Goal: Task Accomplishment & Management: Complete application form

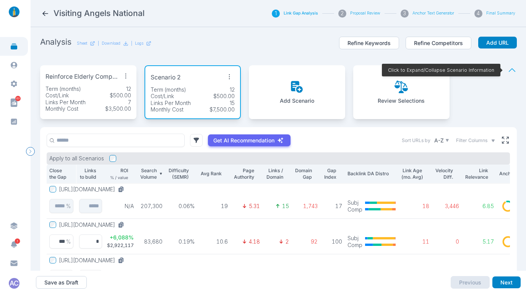
click at [513, 101] on section "Analysis Sheet | Download | Logs Refine Keywords Refine Competitors Add URL Rei…" at bounding box center [278, 149] width 495 height 244
click at [44, 11] on icon at bounding box center [45, 14] width 8 height 8
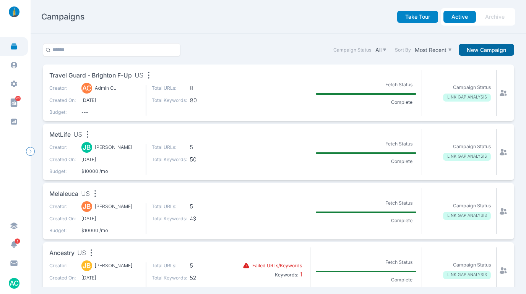
click at [491, 50] on button "New Campaign" at bounding box center [486, 50] width 55 height 12
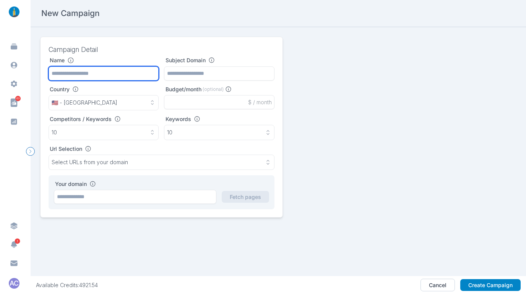
drag, startPoint x: 68, startPoint y: 73, endPoint x: 86, endPoint y: 73, distance: 17.2
click at [70, 73] on input "text" at bounding box center [104, 74] width 110 height 14
type input "**********"
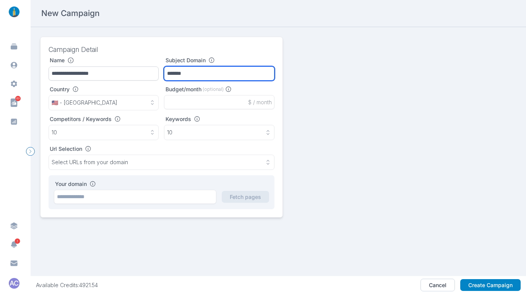
type input "*******"
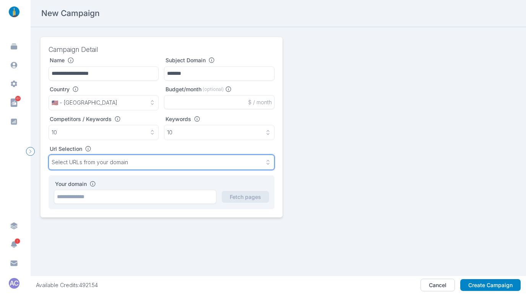
click at [83, 165] on p "Select URLs from your domain" at bounding box center [90, 162] width 76 height 7
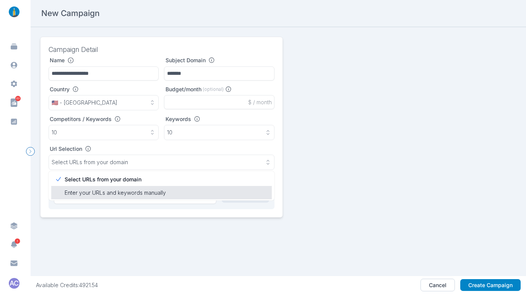
drag, startPoint x: 81, startPoint y: 189, endPoint x: 135, endPoint y: 188, distance: 53.5
click at [81, 189] on p "Enter your URLs and keywords manually" at bounding box center [166, 193] width 202 height 8
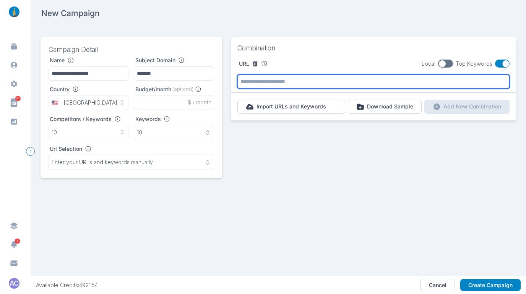
click at [419, 86] on input "text" at bounding box center [373, 82] width 272 height 14
paste input "**********"
type input "**********"
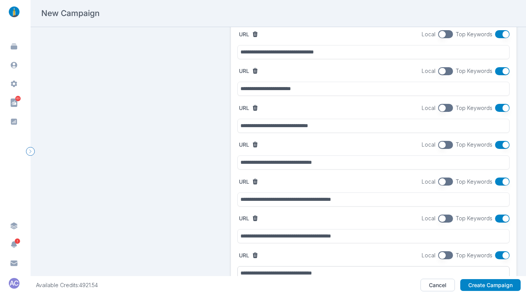
scroll to position [475, 0]
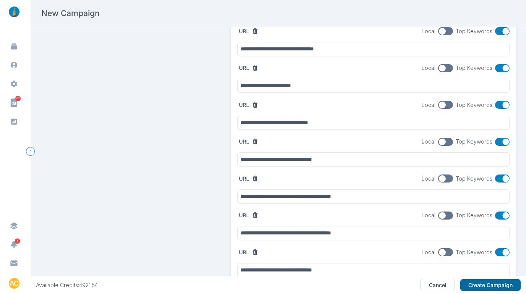
click at [482, 283] on button "Create Campaign" at bounding box center [490, 285] width 60 height 12
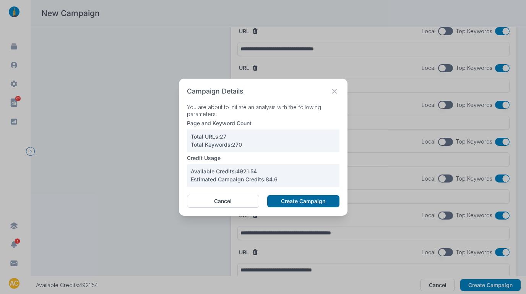
click at [301, 201] on button "Create Campaign" at bounding box center [303, 201] width 72 height 12
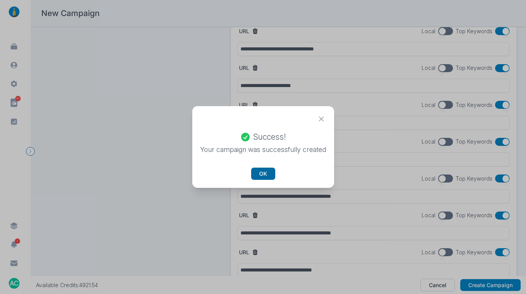
click at [262, 177] on button "OK" at bounding box center [263, 174] width 24 height 12
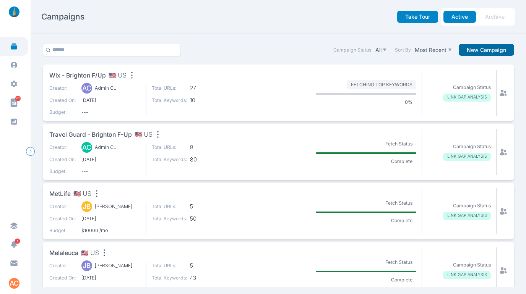
click at [503, 51] on button "New Campaign" at bounding box center [486, 50] width 55 height 12
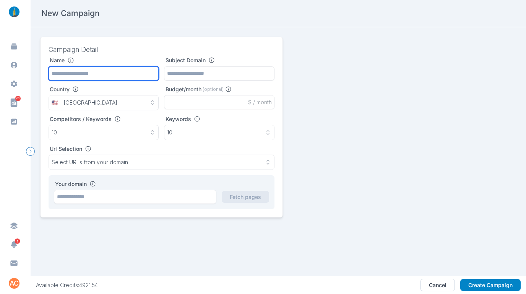
click at [93, 73] on input "text" at bounding box center [104, 74] width 110 height 14
paste input "**********"
type input "**********"
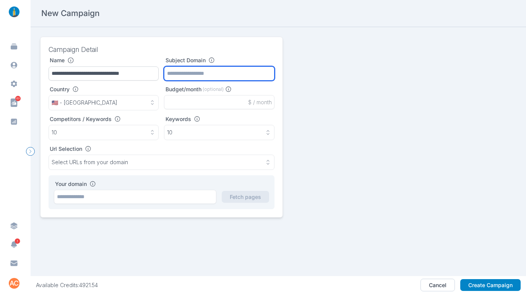
paste input "**********"
type input "**********"
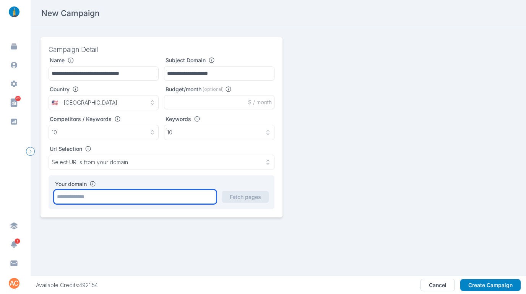
click at [123, 192] on input "text" at bounding box center [135, 197] width 162 height 14
paste input "**********"
type input "**********"
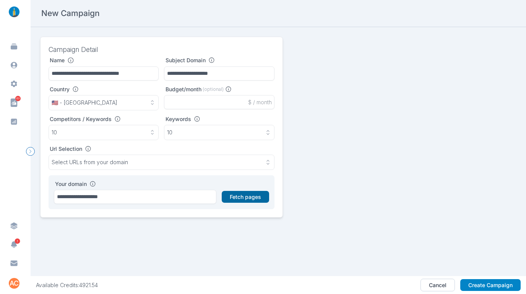
click at [258, 202] on button "Fetch pages" at bounding box center [245, 197] width 47 height 12
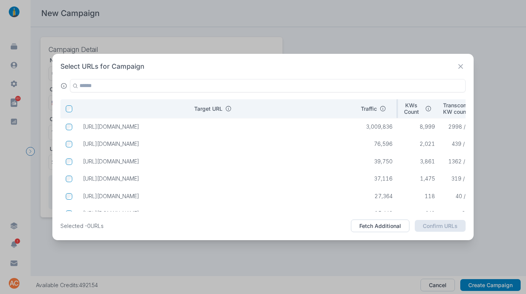
drag, startPoint x: 273, startPoint y: 112, endPoint x: 356, endPoint y: 108, distance: 83.5
click at [356, 108] on tr "Target URL Traffic KWs Count Transcomm KW count / Traffic Intent" at bounding box center [301, 108] width 482 height 19
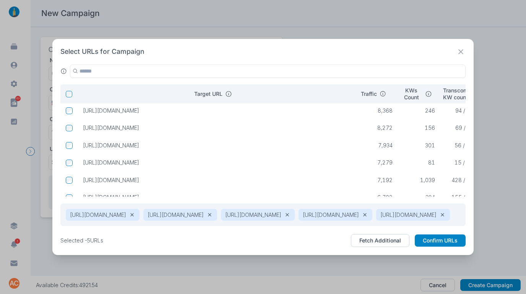
scroll to position [243, 0]
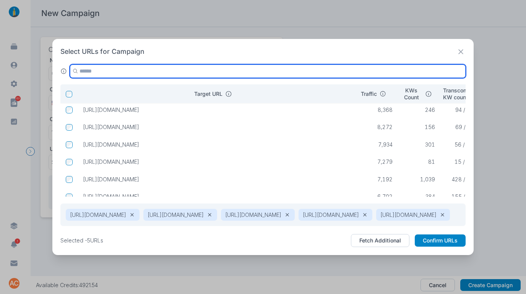
click at [140, 68] on input "text" at bounding box center [268, 71] width 396 height 13
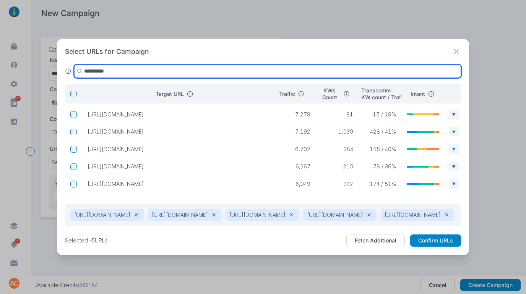
scroll to position [42, 0]
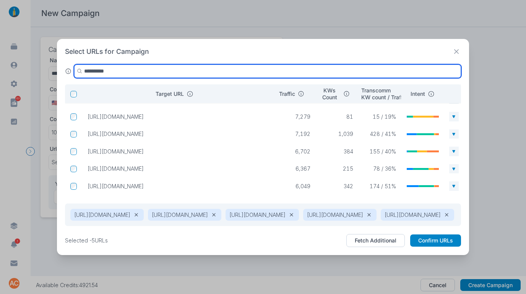
type input "**********"
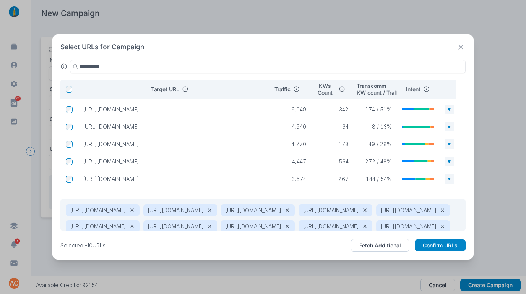
scroll to position [0, 0]
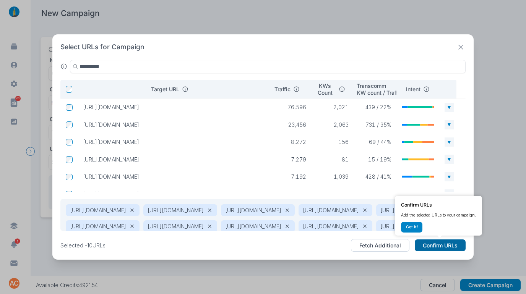
click at [429, 243] on button "Confirm URLs" at bounding box center [440, 246] width 51 height 12
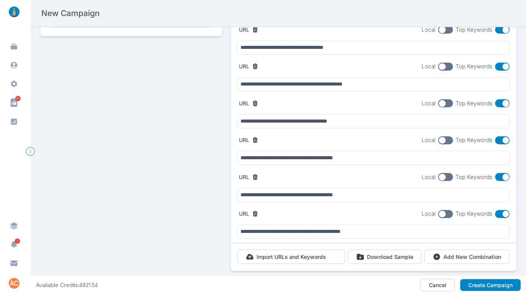
scroll to position [205, 0]
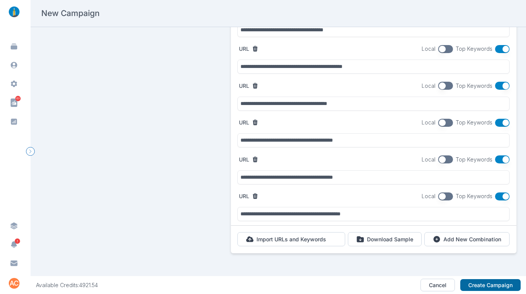
click at [500, 281] on button "Create Campaign" at bounding box center [490, 285] width 60 height 12
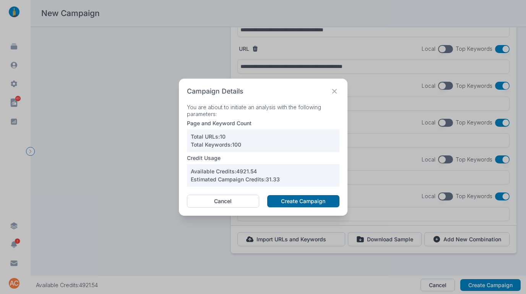
click at [281, 200] on button "Create Campaign" at bounding box center [303, 201] width 72 height 12
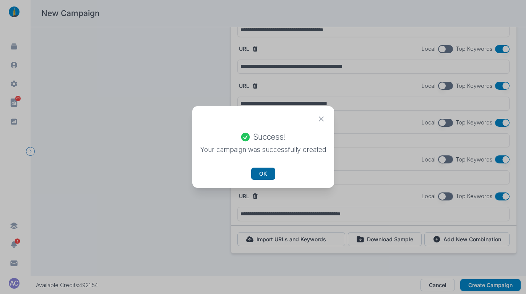
click at [257, 172] on button "OK" at bounding box center [263, 174] width 24 height 12
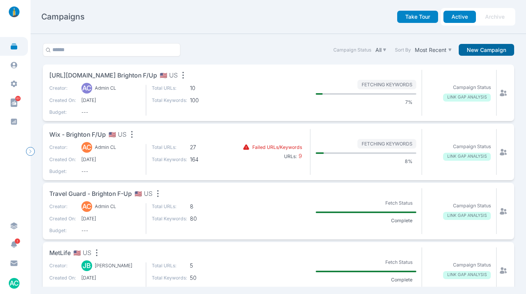
click at [489, 50] on button "New Campaign" at bounding box center [486, 50] width 55 height 12
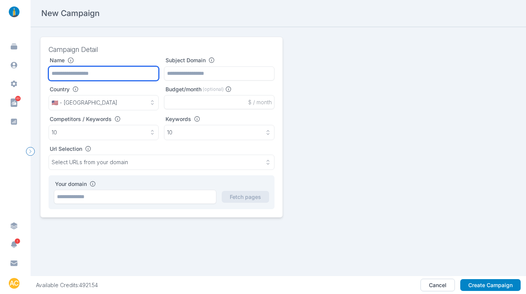
click at [129, 69] on input "text" at bounding box center [104, 74] width 110 height 14
paste input "*******"
type input "**********"
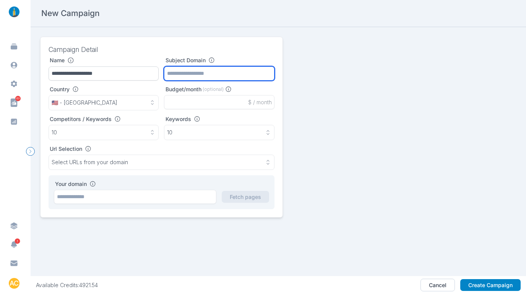
paste input "*******"
type input "*******"
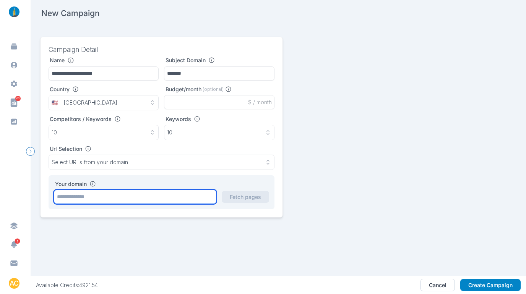
click at [134, 200] on input "text" at bounding box center [135, 197] width 162 height 14
paste input "*******"
type input "*******"
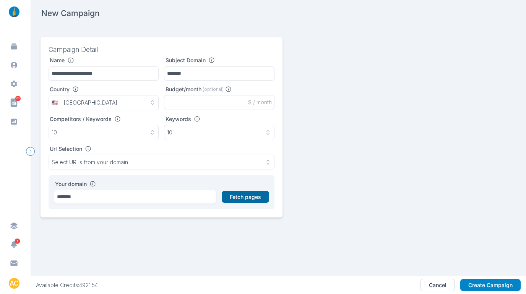
click at [243, 197] on button "Fetch pages" at bounding box center [245, 197] width 47 height 12
click at [239, 196] on button "Fetch pages" at bounding box center [245, 197] width 47 height 12
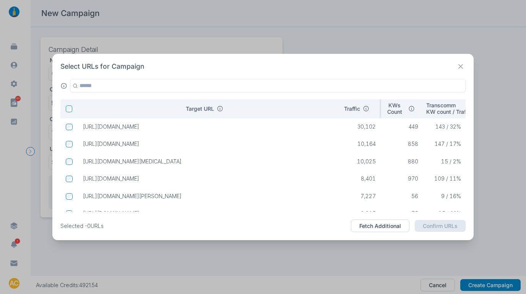
drag, startPoint x: 270, startPoint y: 110, endPoint x: 339, endPoint y: 112, distance: 69.6
click at [339, 112] on tr "Target URL Traffic KWs Count Transcomm KW count / Traffic Intent" at bounding box center [293, 108] width 466 height 19
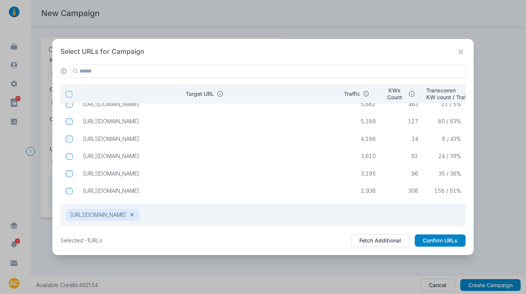
scroll to position [118, 0]
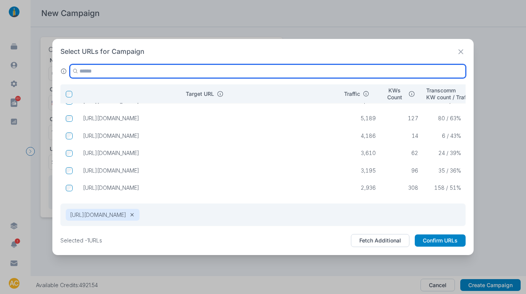
click at [126, 73] on input "text" at bounding box center [268, 71] width 396 height 13
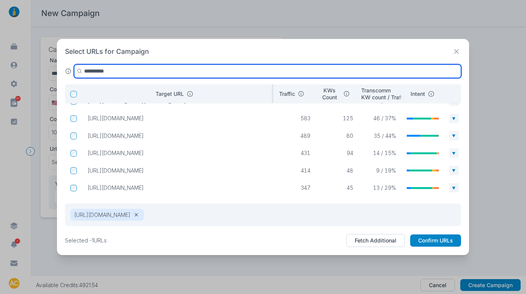
type input "**********"
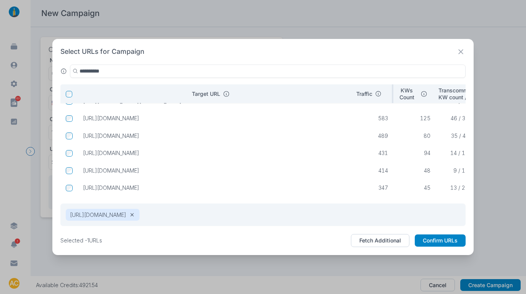
drag, startPoint x: 270, startPoint y: 95, endPoint x: 356, endPoint y: 95, distance: 86.0
click at [356, 95] on tr "Target URL Traffic KWs Count Transcomm KW count / Traffic Intent" at bounding box center [299, 93] width 478 height 19
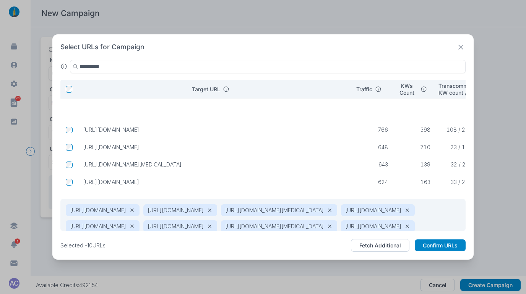
scroll to position [0, 0]
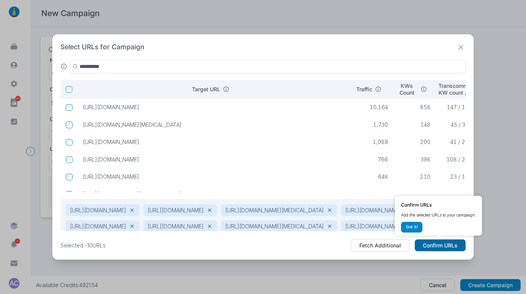
click at [435, 247] on button "Confirm URLs" at bounding box center [440, 246] width 51 height 12
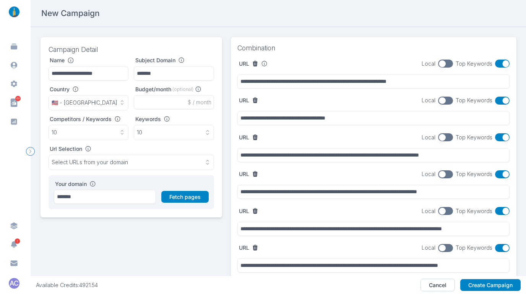
scroll to position [205, 0]
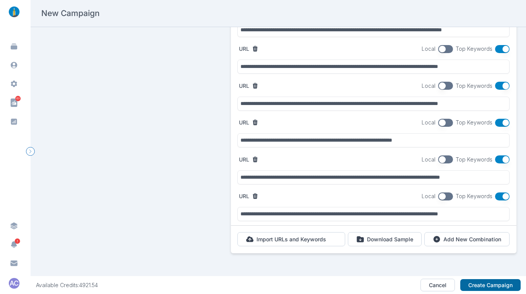
click at [481, 286] on button "Create Campaign" at bounding box center [490, 285] width 60 height 12
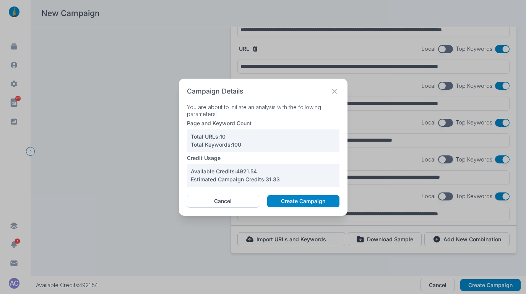
drag, startPoint x: 292, startPoint y: 199, endPoint x: 277, endPoint y: 180, distance: 24.2
click at [292, 199] on button "Create Campaign" at bounding box center [303, 201] width 72 height 12
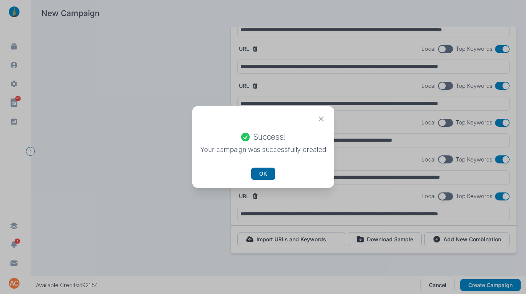
click at [266, 171] on button "OK" at bounding box center [263, 174] width 24 height 12
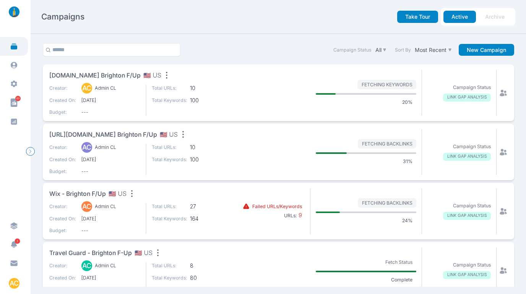
click at [161, 74] on icon "button" at bounding box center [166, 75] width 11 height 11
click at [167, 89] on div "Edit name" at bounding box center [183, 90] width 33 height 8
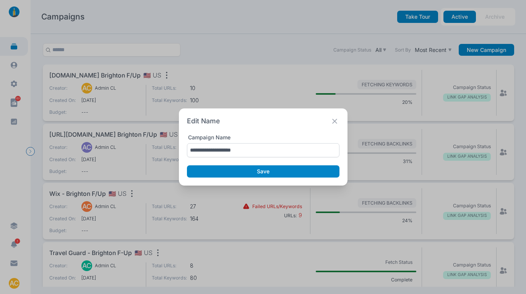
click at [196, 153] on input "**********" at bounding box center [263, 150] width 153 height 14
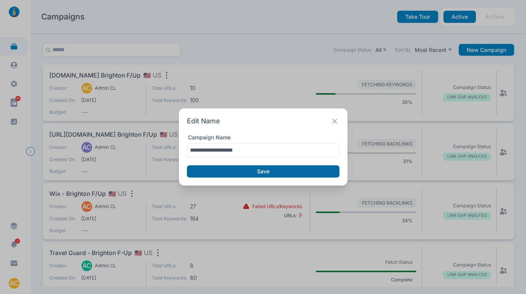
type input "**********"
click at [203, 170] on button "Save" at bounding box center [263, 172] width 153 height 12
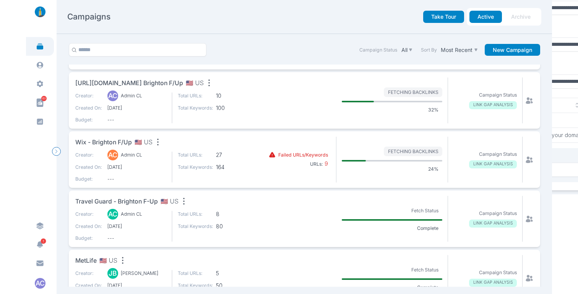
scroll to position [57, 0]
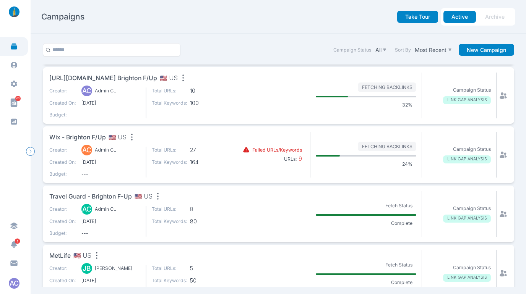
click at [110, 195] on span "Travel Guard - brighton f-up" at bounding box center [90, 197] width 83 height 10
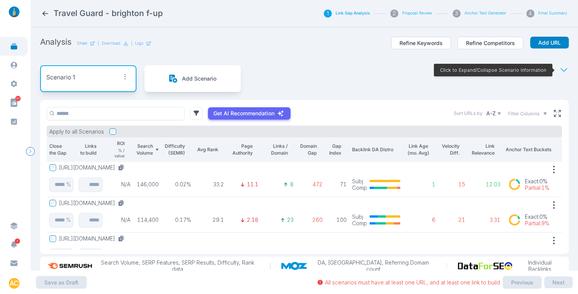
click at [127, 169] on button "[URL][DOMAIN_NAME]" at bounding box center [93, 167] width 68 height 7
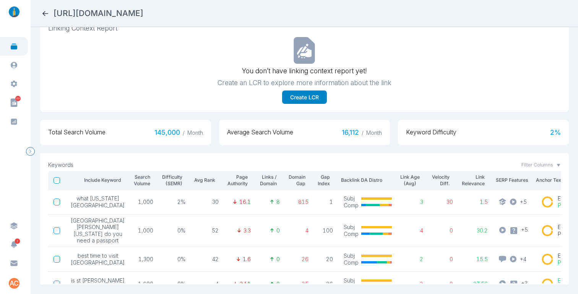
drag, startPoint x: 396, startPoint y: 8, endPoint x: 239, endPoint y: 16, distance: 157.3
click at [222, 14] on nav "[URL][DOMAIN_NAME]" at bounding box center [304, 13] width 547 height 27
click at [404, 16] on div "[URL][DOMAIN_NAME]" at bounding box center [304, 13] width 526 height 11
drag, startPoint x: 376, startPoint y: 13, endPoint x: 51, endPoint y: 13, distance: 324.9
click at [51, 13] on div "[URL][DOMAIN_NAME]" at bounding box center [304, 13] width 526 height 11
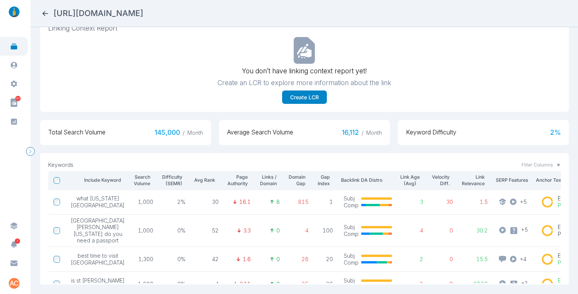
copy h2 "[URL][DOMAIN_NAME]"
click at [388, 15] on div "[URL][DOMAIN_NAME]" at bounding box center [304, 13] width 526 height 11
copy h2 "[URL][DOMAIN_NAME]"
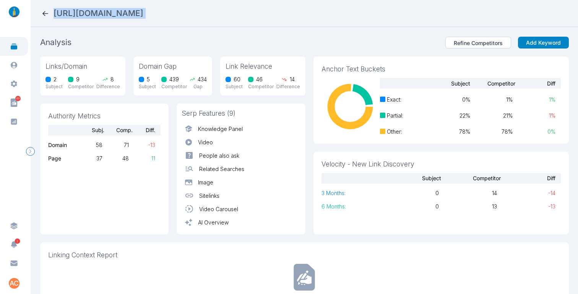
click at [45, 12] on icon at bounding box center [45, 14] width 8 height 8
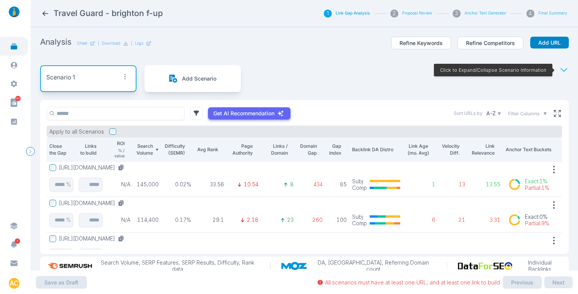
click at [382, 87] on div "Scenario 1 Add Scenario Click to Expand/Collapse Scenario Information" at bounding box center [304, 78] width 529 height 43
click at [526, 39] on section "Analysis Sheet | Download | Logs Refine Keywords Refine Competitors Add URL Sce…" at bounding box center [304, 149] width 547 height 244
click at [359, 45] on div "Analysis Sheet | Download | Logs Refine Keywords Refine Competitors Add URL" at bounding box center [304, 47] width 529 height 21
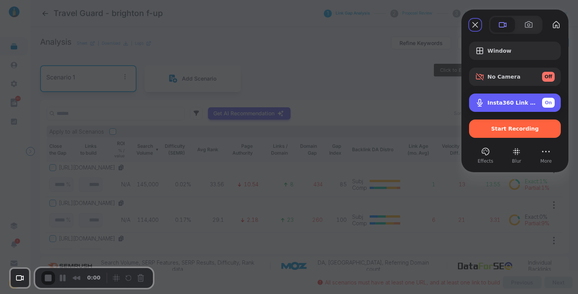
click at [517, 103] on span "Insta360 Link (2e1a:4c01)" at bounding box center [511, 103] width 49 height 6
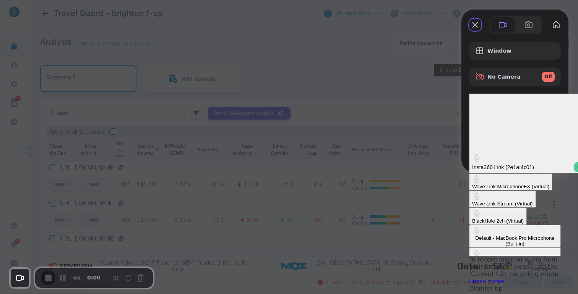
scroll to position [101, 0]
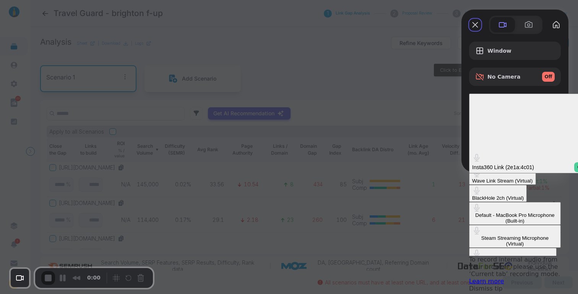
drag, startPoint x: 414, startPoint y: 130, endPoint x: 398, endPoint y: 131, distance: 15.7
click at [472, 213] on div "Default - MacBook Pro Microphone (Built-in)" at bounding box center [515, 218] width 86 height 11
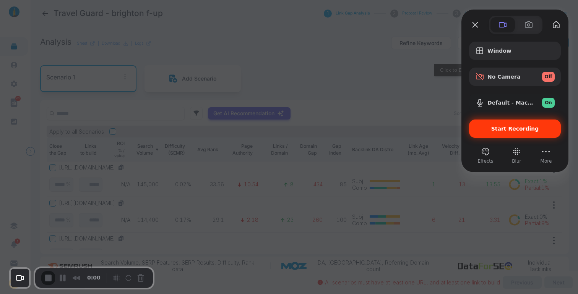
click at [515, 132] on div "Start Recording" at bounding box center [515, 129] width 92 height 18
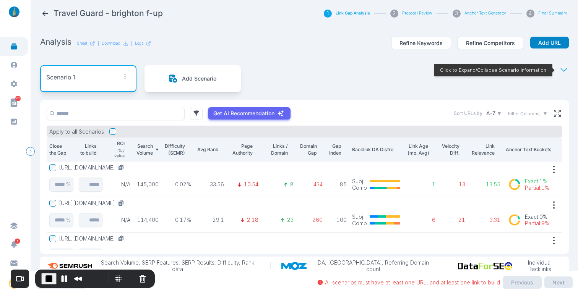
click at [122, 275] on div "Recorder controls - play pause" at bounding box center [130, 279] width 37 height 12
click at [126, 277] on button "Restart Recording" at bounding box center [130, 278] width 9 height 9
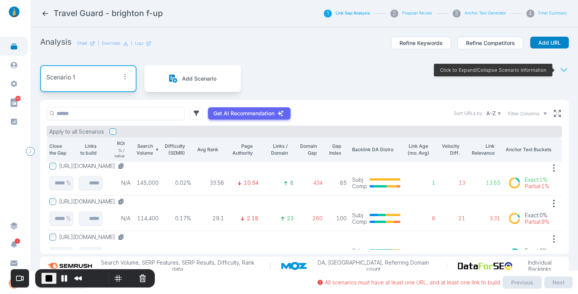
scroll to position [2, 0]
click at [127, 167] on button "[URL][DOMAIN_NAME]" at bounding box center [93, 165] width 68 height 7
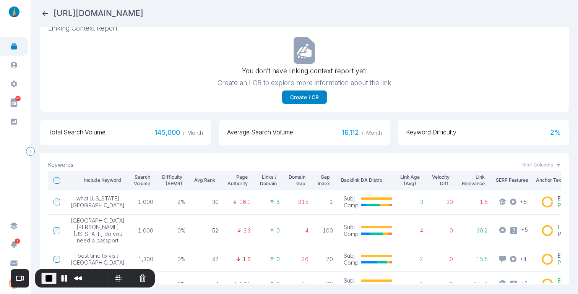
drag, startPoint x: 377, startPoint y: 15, endPoint x: 203, endPoint y: 16, distance: 173.9
click at [201, 16] on div "[URL][DOMAIN_NAME]" at bounding box center [304, 13] width 526 height 11
click at [400, 16] on div "[URL][DOMAIN_NAME]" at bounding box center [304, 13] width 526 height 11
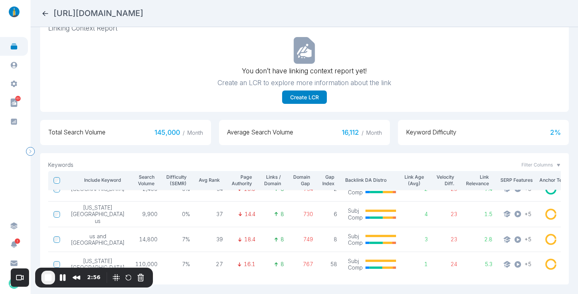
scroll to position [176, 0]
click at [45, 13] on icon at bounding box center [45, 13] width 6 height 5
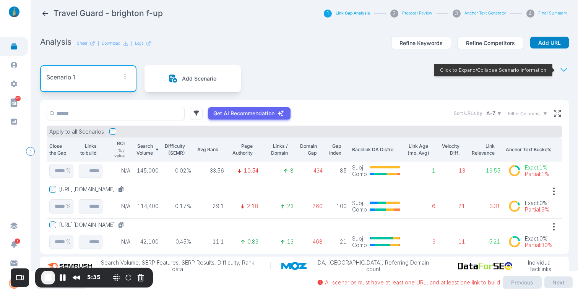
scroll to position [11, 0]
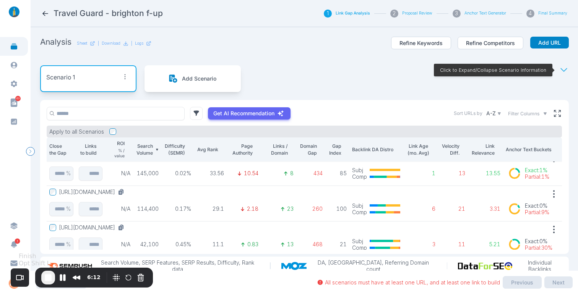
click at [50, 277] on span "End Recording" at bounding box center [48, 277] width 9 height 9
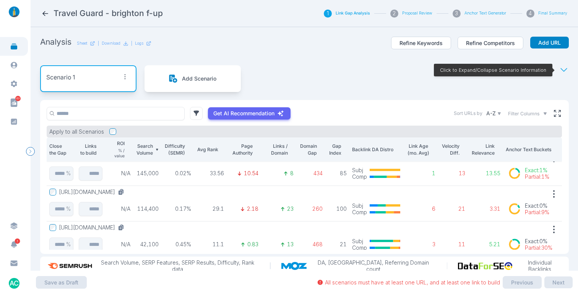
click at [44, 10] on icon at bounding box center [45, 14] width 8 height 8
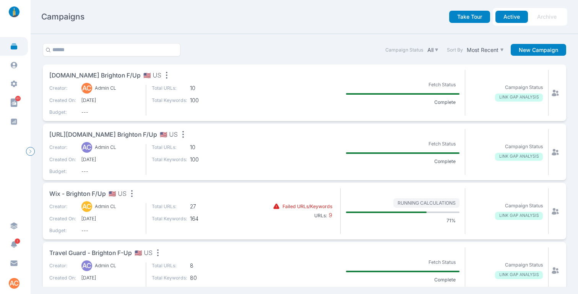
click at [108, 74] on span "[DOMAIN_NAME] brighton f/up" at bounding box center [94, 76] width 91 height 10
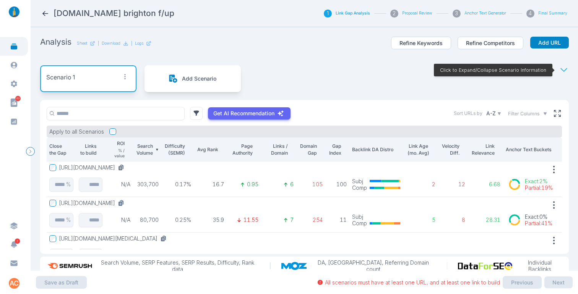
click at [295, 57] on div "Analysis Sheet | Download | Logs Refine Keywords Refine Competitors Add URL" at bounding box center [304, 47] width 529 height 21
click at [127, 168] on button "[URL][DOMAIN_NAME]" at bounding box center [93, 167] width 68 height 7
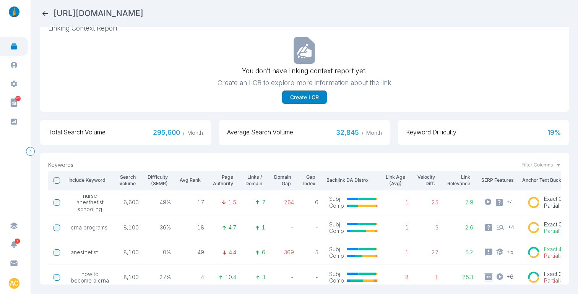
click at [45, 14] on icon at bounding box center [45, 14] width 8 height 8
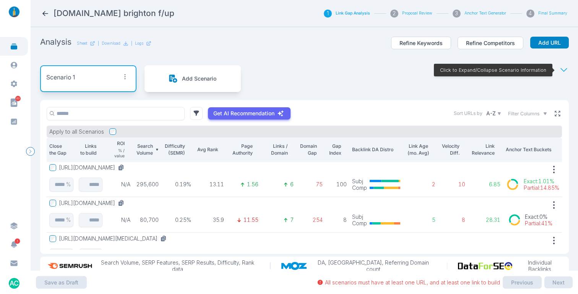
click at [526, 112] on div "Get AI Recommendation Sort URLs by A-Z Filter Columns Apply to all Scenarios Cl…" at bounding box center [304, 177] width 529 height 154
click at [526, 114] on icon at bounding box center [557, 113] width 7 height 7
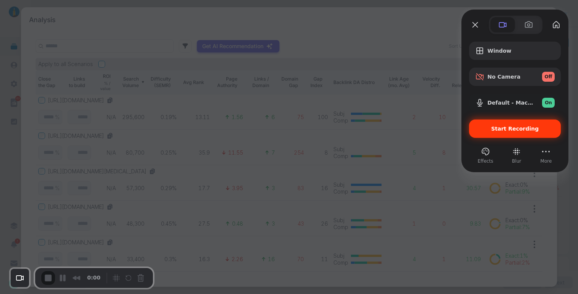
click at [506, 133] on div "Start Recording" at bounding box center [515, 129] width 92 height 18
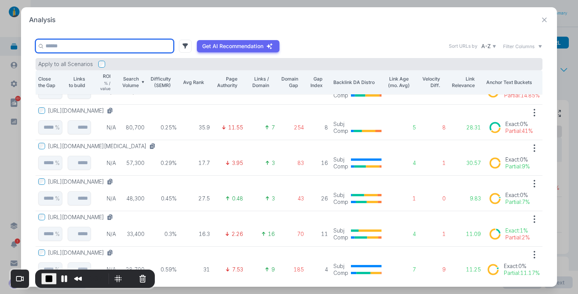
scroll to position [26, 0]
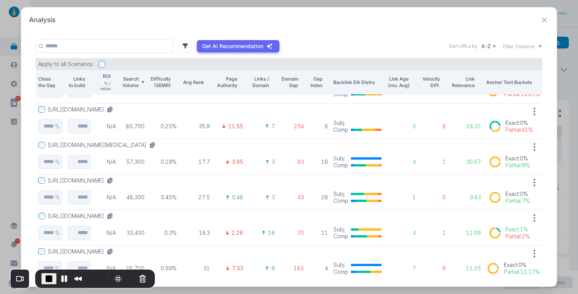
click at [116, 108] on button "[URL][DOMAIN_NAME]" at bounding box center [82, 109] width 68 height 7
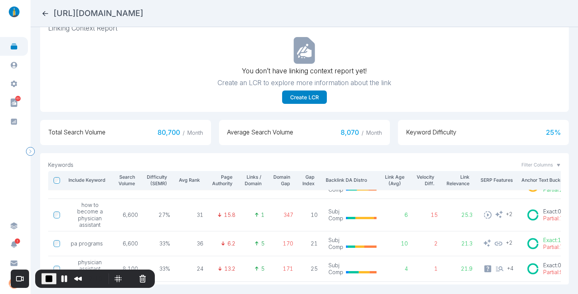
scroll to position [130, 1]
click at [47, 279] on span "End Recording" at bounding box center [48, 278] width 9 height 9
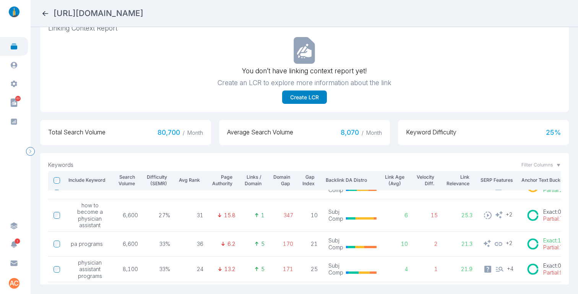
click at [45, 13] on icon at bounding box center [45, 13] width 6 height 5
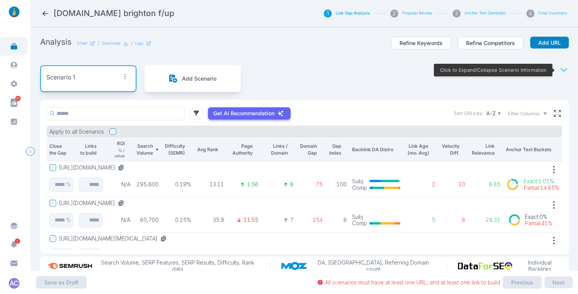
click at [374, 64] on div "Scenario 1 Add Scenario Click to Expand/Collapse Scenario Information" at bounding box center [304, 78] width 529 height 43
drag, startPoint x: 311, startPoint y: 44, endPoint x: 308, endPoint y: 41, distance: 4.6
click at [311, 44] on div "Analysis Sheet | Download | Logs Refine Keywords Refine Competitors Add URL" at bounding box center [304, 47] width 529 height 21
click at [45, 11] on icon at bounding box center [45, 14] width 8 height 8
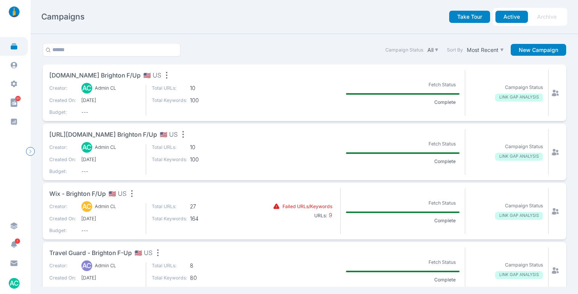
click at [110, 134] on span "[URL][DOMAIN_NAME] brighton f/up" at bounding box center [103, 135] width 108 height 10
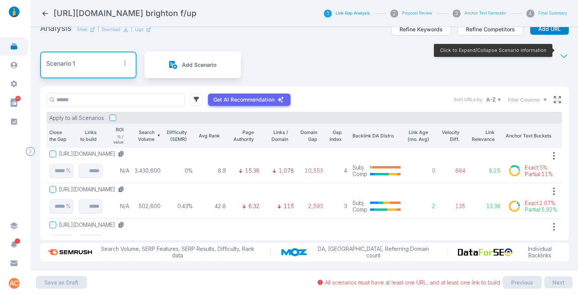
click at [127, 151] on button "[URL][DOMAIN_NAME]" at bounding box center [93, 154] width 68 height 7
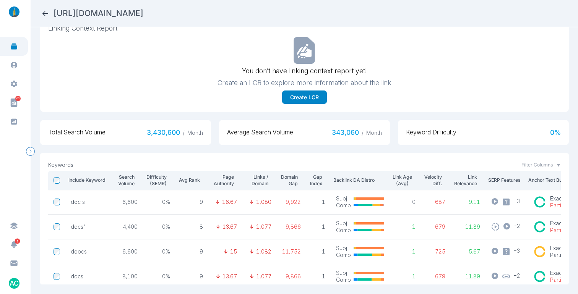
click at [46, 12] on icon at bounding box center [45, 14] width 8 height 8
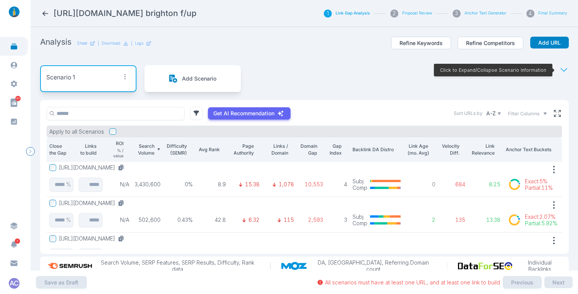
click at [127, 202] on button "[URL][DOMAIN_NAME]" at bounding box center [93, 203] width 68 height 7
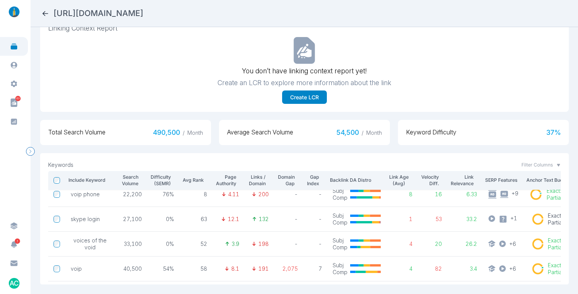
scroll to position [167, 0]
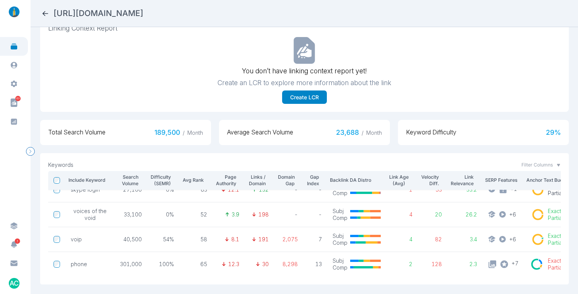
click at [45, 13] on icon at bounding box center [45, 13] width 6 height 5
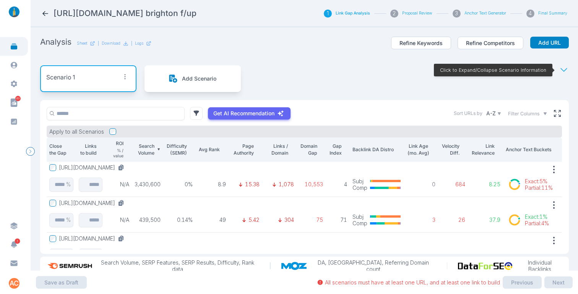
click at [127, 169] on button "[URL][DOMAIN_NAME]" at bounding box center [93, 167] width 68 height 7
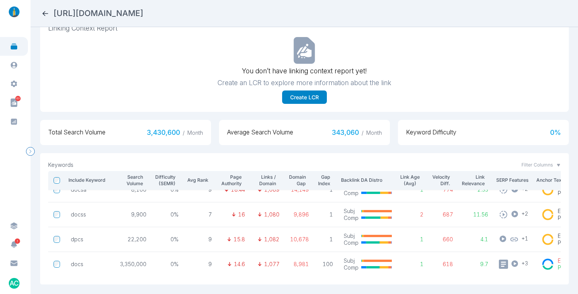
scroll to position [167, 0]
click at [46, 13] on icon at bounding box center [45, 13] width 6 height 5
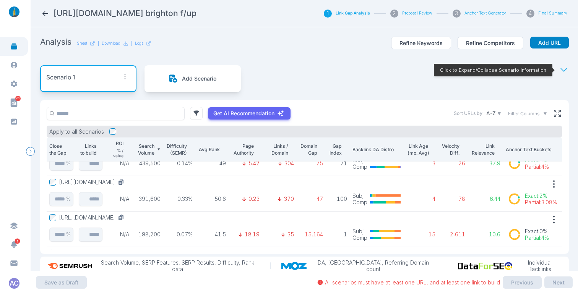
scroll to position [57, 0]
click at [127, 217] on button "[URL][DOMAIN_NAME]" at bounding box center [93, 217] width 68 height 7
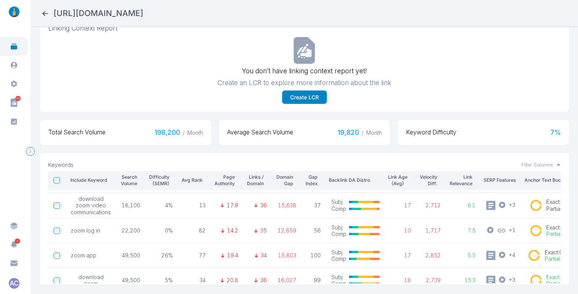
scroll to position [169, 0]
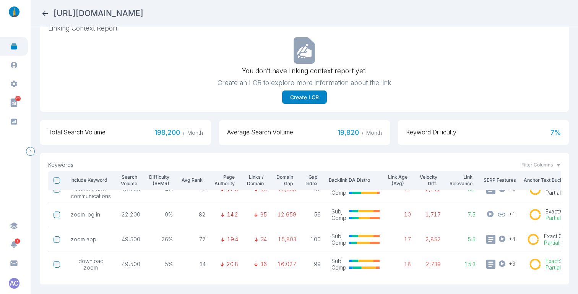
click at [44, 13] on icon at bounding box center [45, 13] width 6 height 5
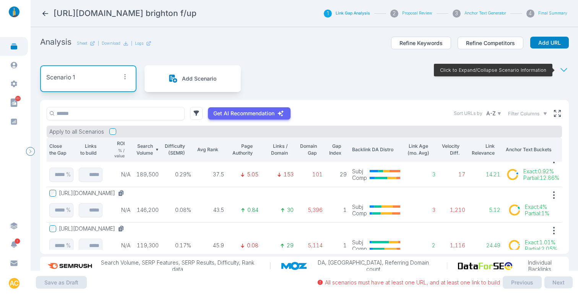
scroll to position [156, 0]
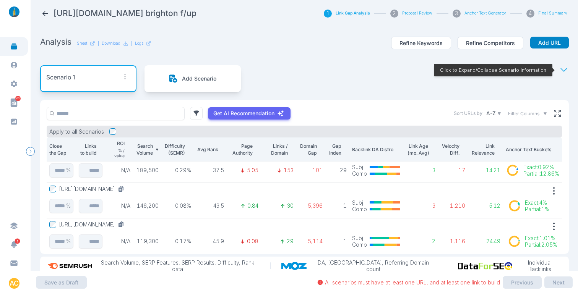
click at [127, 222] on button "[URL][DOMAIN_NAME]" at bounding box center [93, 224] width 68 height 7
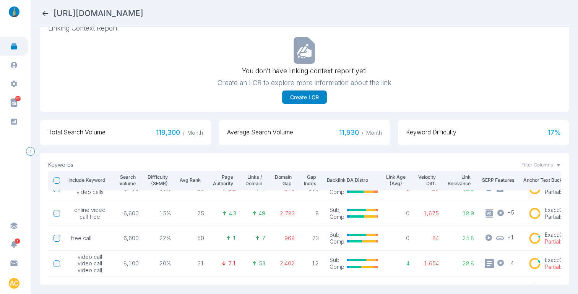
scroll to position [8, 0]
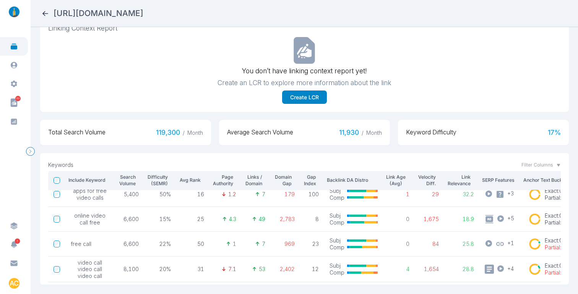
click at [48, 15] on icon at bounding box center [45, 14] width 8 height 8
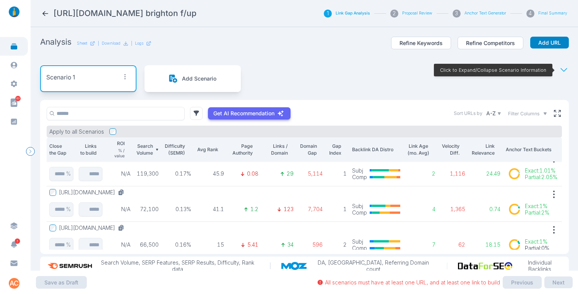
scroll to position [229, 0]
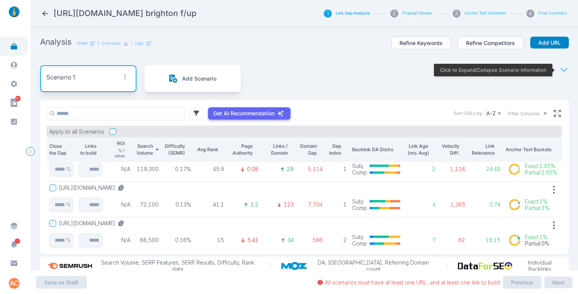
click at [109, 187] on button "[URL][DOMAIN_NAME]" at bounding box center [93, 188] width 68 height 7
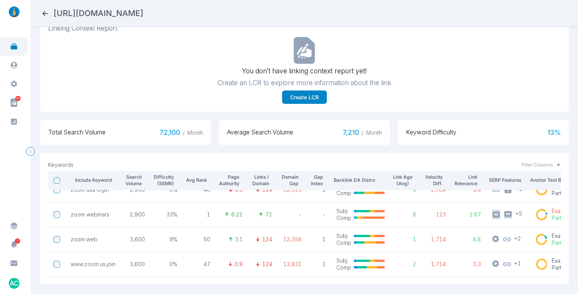
scroll to position [37, 0]
click at [44, 15] on icon at bounding box center [45, 14] width 8 height 8
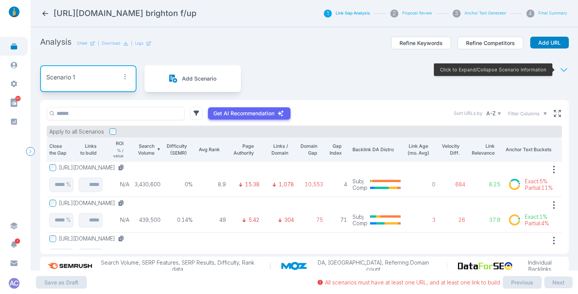
scroll to position [0, 0]
click at [526, 114] on icon at bounding box center [557, 112] width 5 height 5
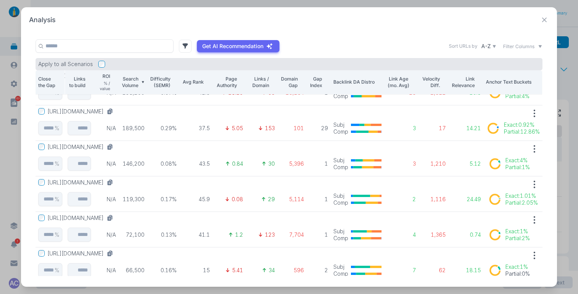
scroll to position [185, 0]
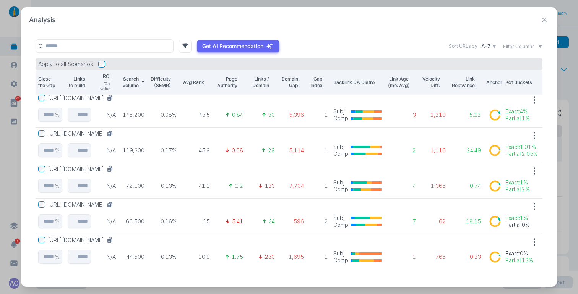
click at [116, 237] on button "[URL][DOMAIN_NAME]" at bounding box center [82, 240] width 68 height 7
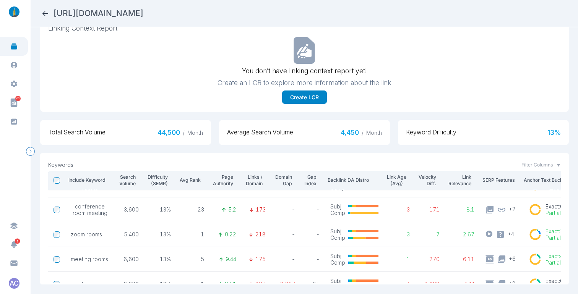
scroll to position [167, 0]
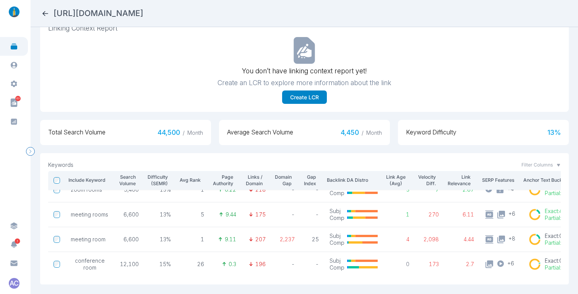
click at [48, 13] on icon at bounding box center [45, 14] width 8 height 8
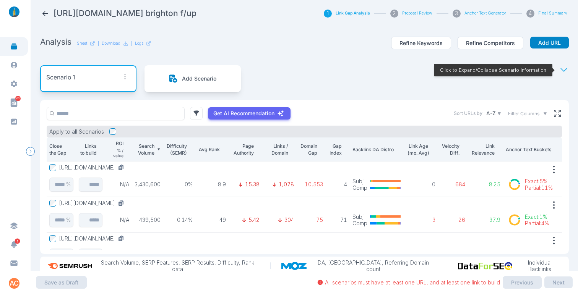
click at [122, 167] on icon at bounding box center [121, 168] width 4 height 4
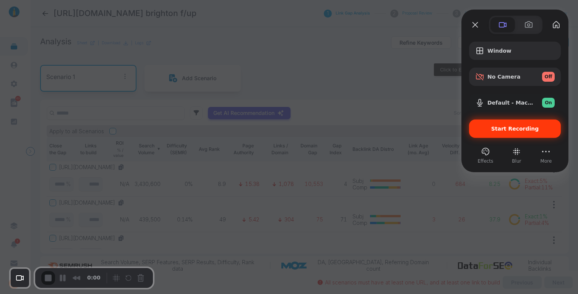
click at [503, 129] on span "Start Recording" at bounding box center [515, 129] width 48 height 6
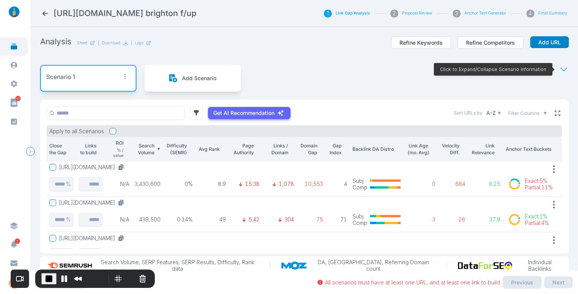
click at [526, 112] on icon at bounding box center [557, 112] width 5 height 5
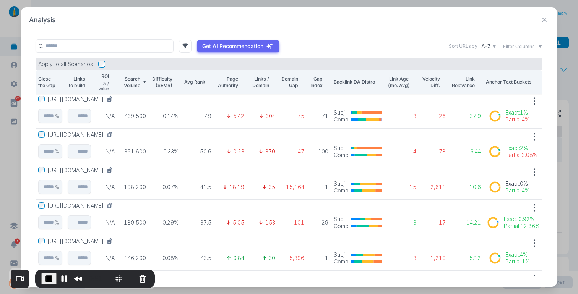
scroll to position [37, 0]
click at [116, 136] on button "[URL][DOMAIN_NAME]" at bounding box center [82, 134] width 68 height 7
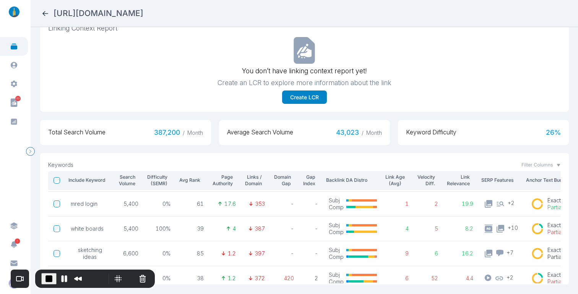
scroll to position [48, 0]
click at [49, 277] on span "End Recording" at bounding box center [48, 278] width 9 height 9
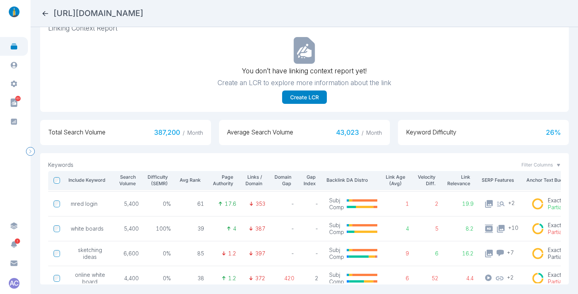
click at [44, 13] on icon at bounding box center [45, 14] width 8 height 8
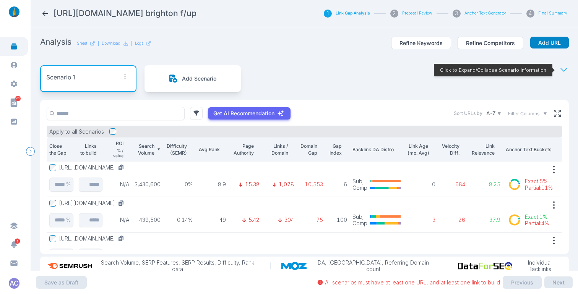
click at [45, 11] on icon at bounding box center [45, 14] width 8 height 8
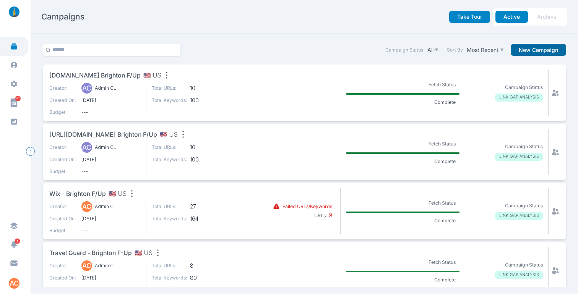
click at [526, 51] on button "New Campaign" at bounding box center [538, 50] width 55 height 12
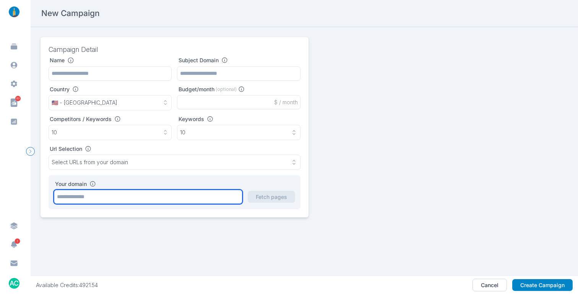
click at [166, 200] on input "text" at bounding box center [148, 197] width 188 height 14
paste input "**********"
type input "**********"
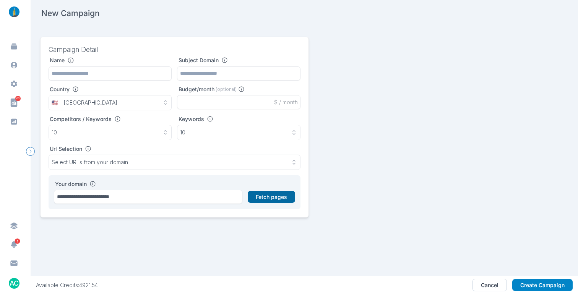
click at [281, 199] on button "Fetch pages" at bounding box center [271, 197] width 47 height 12
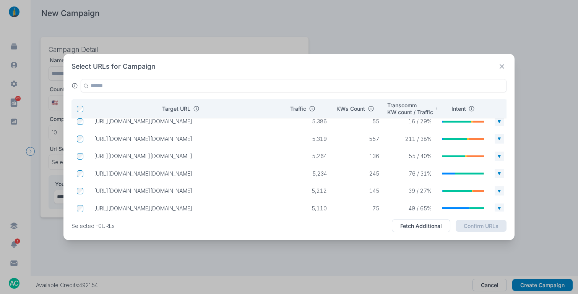
scroll to position [371, 0]
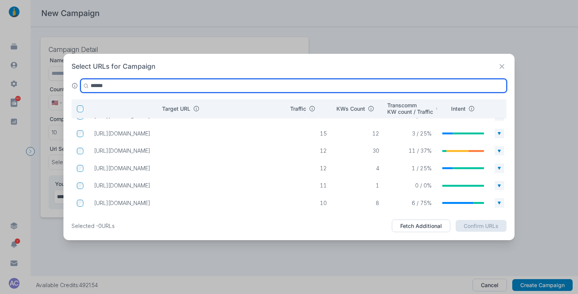
type input "******"
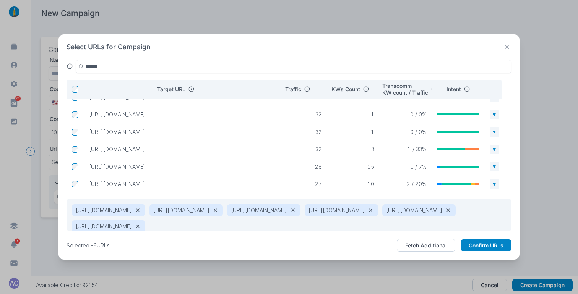
scroll to position [268, 0]
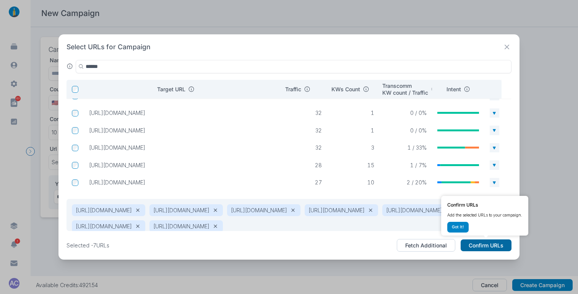
click at [488, 245] on button "Confirm URLs" at bounding box center [486, 246] width 51 height 12
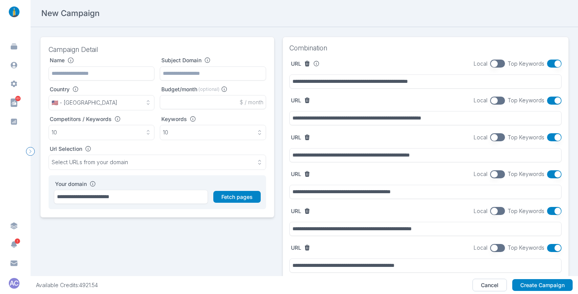
scroll to position [94, 0]
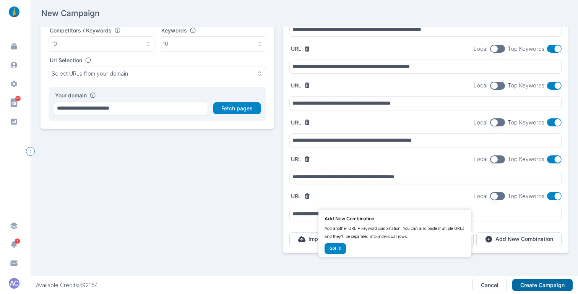
click at [526, 284] on button "Create Campaign" at bounding box center [542, 285] width 60 height 12
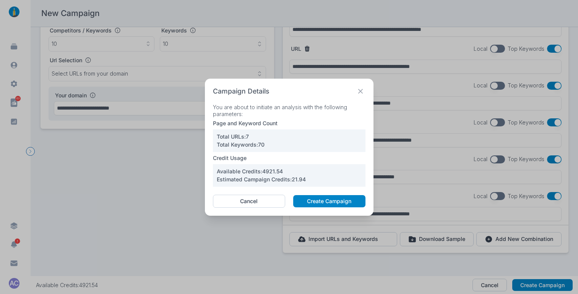
click at [302, 197] on button "Create Campaign" at bounding box center [329, 201] width 72 height 12
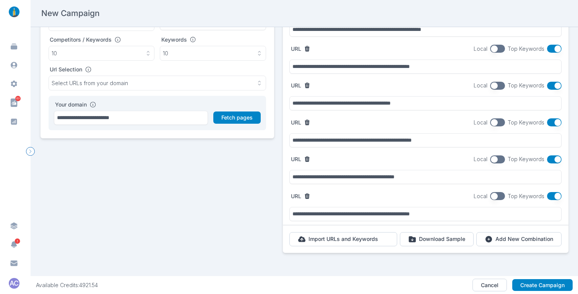
scroll to position [0, 0]
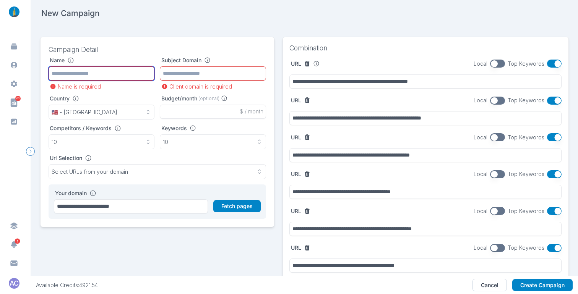
click at [67, 76] on input "text" at bounding box center [102, 74] width 106 height 14
type input "**********"
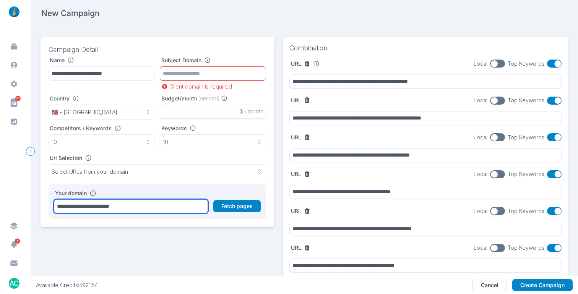
click at [153, 208] on input "**********" at bounding box center [131, 207] width 154 height 14
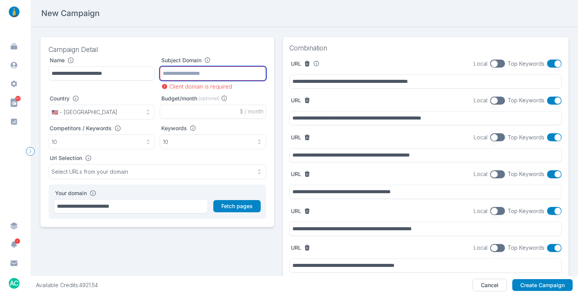
click at [179, 71] on input "text" at bounding box center [213, 74] width 106 height 14
paste input "**********"
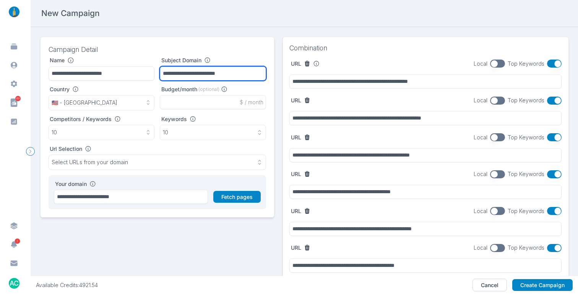
type input "**********"
click at [526, 64] on button "button" at bounding box center [554, 64] width 15 height 8
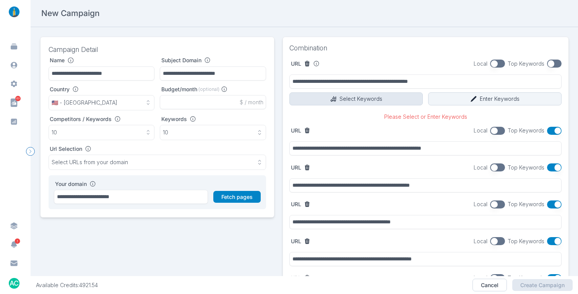
click at [348, 93] on button "Select Keywords" at bounding box center [355, 99] width 133 height 13
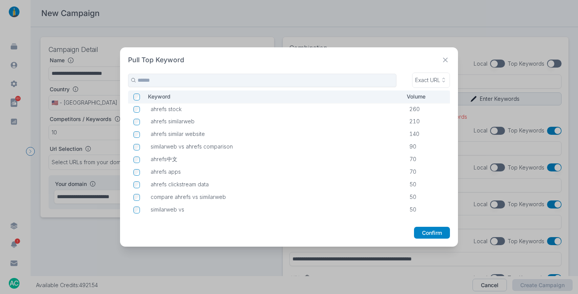
scroll to position [63, 0]
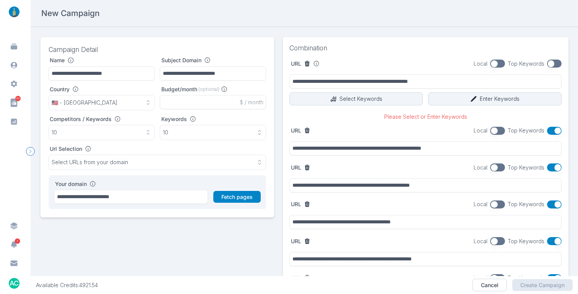
click at [526, 63] on button "button" at bounding box center [554, 64] width 15 height 8
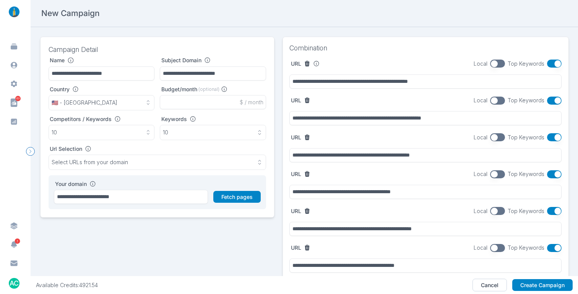
click at [526, 136] on button "button" at bounding box center [554, 137] width 15 height 8
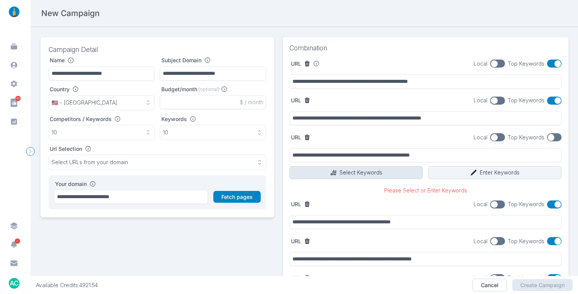
click at [380, 168] on button "Select Keywords" at bounding box center [355, 172] width 133 height 13
click at [526, 136] on button "button" at bounding box center [554, 137] width 15 height 8
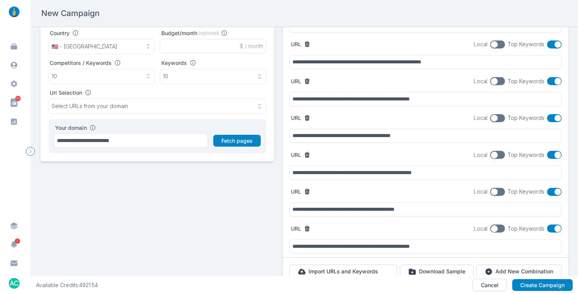
scroll to position [94, 0]
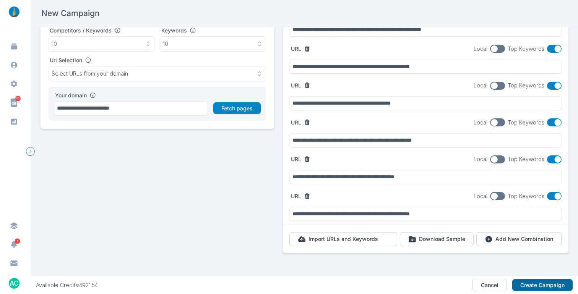
click at [526, 284] on button "Create Campaign" at bounding box center [542, 285] width 60 height 12
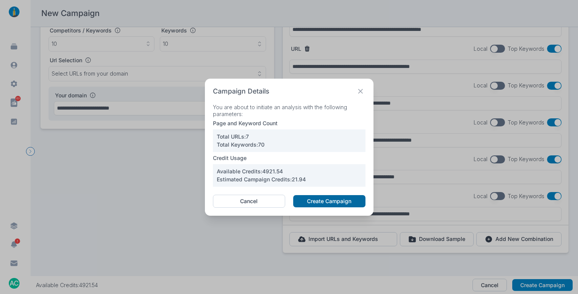
click at [336, 199] on button "Create Campaign" at bounding box center [329, 201] width 72 height 12
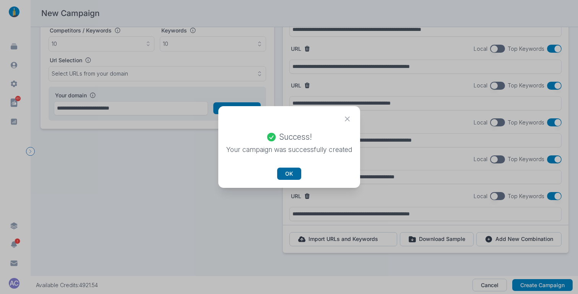
click at [281, 176] on button "OK" at bounding box center [289, 174] width 24 height 12
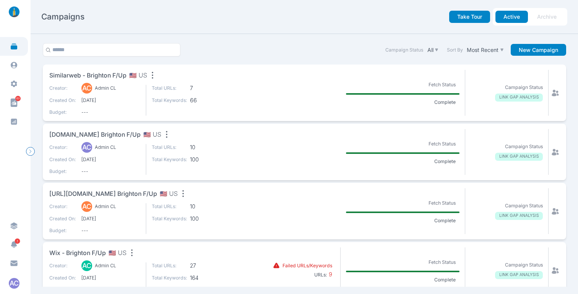
click at [105, 75] on span "similarweb - brighton f/up" at bounding box center [87, 76] width 77 height 10
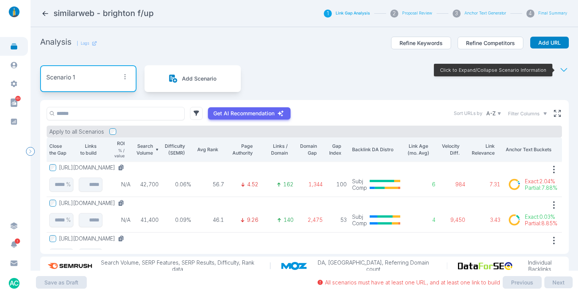
scroll to position [19, 0]
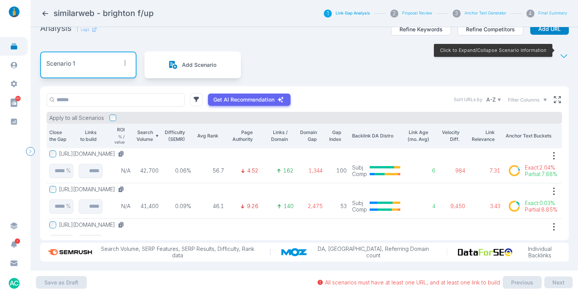
click at [127, 151] on button "[URL][DOMAIN_NAME]" at bounding box center [93, 154] width 68 height 7
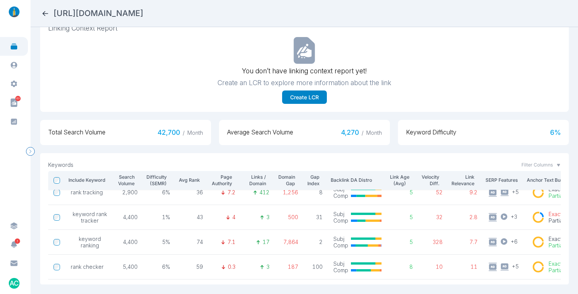
scroll to position [167, 0]
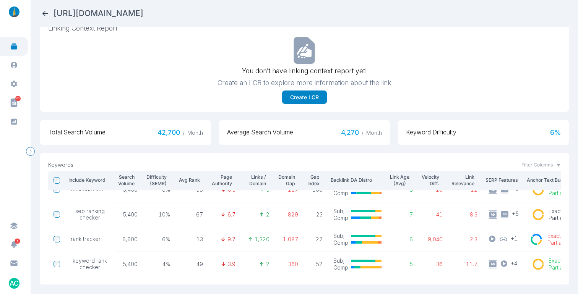
click at [45, 10] on icon at bounding box center [45, 14] width 8 height 8
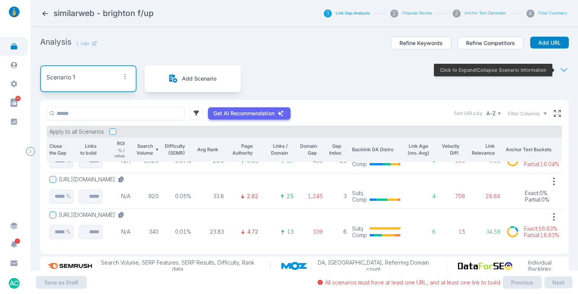
scroll to position [167, 0]
click at [42, 13] on icon at bounding box center [45, 14] width 8 height 8
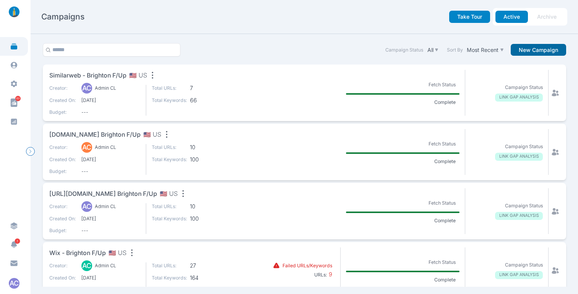
click at [526, 48] on button "New Campaign" at bounding box center [538, 50] width 55 height 12
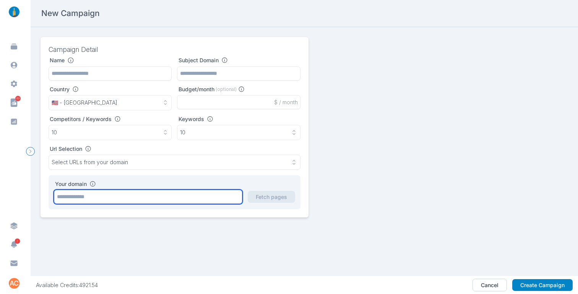
click at [134, 199] on input "text" at bounding box center [148, 197] width 188 height 14
type input "**********"
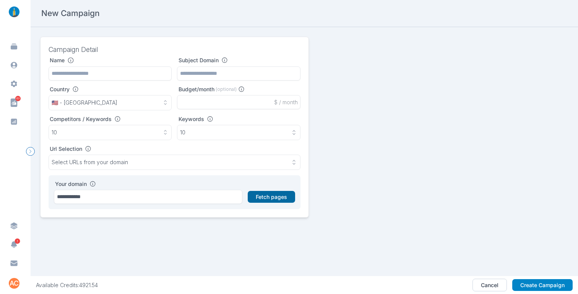
click at [267, 199] on button "Fetch pages" at bounding box center [271, 197] width 47 height 12
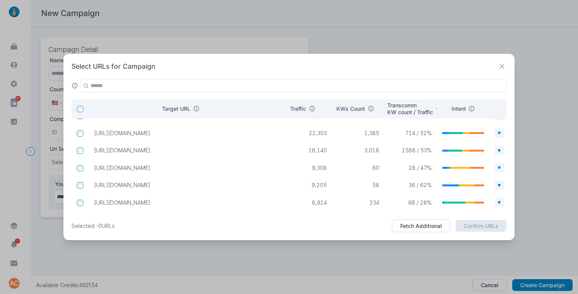
scroll to position [42, 0]
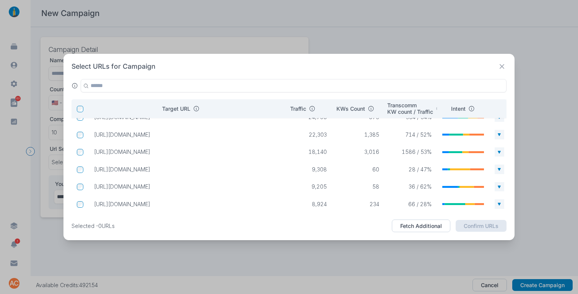
drag, startPoint x: 142, startPoint y: 151, endPoint x: 92, endPoint y: 150, distance: 50.5
click at [94, 150] on p "[URL][DOMAIN_NAME]" at bounding box center [184, 152] width 180 height 7
copy p "[URL][DOMAIN_NAME]"
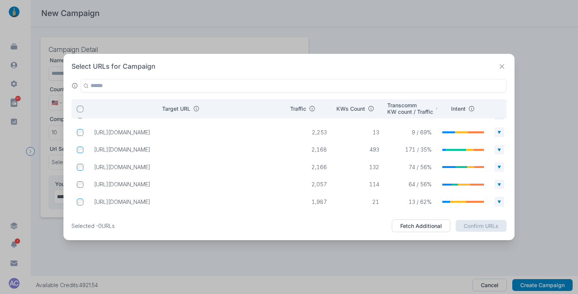
scroll to position [208, 0]
click at [158, 86] on div "Target URL The specific page on your domain being evaluated. Got It!" at bounding box center [193, 82] width 94 height 34
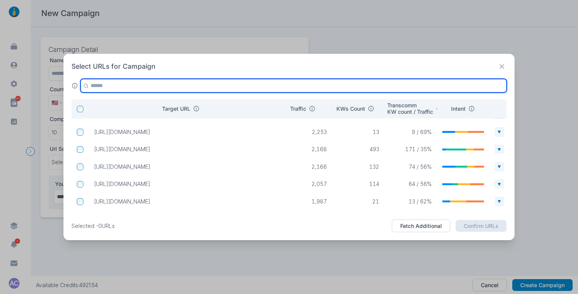
click at [128, 85] on input "text" at bounding box center [294, 85] width 426 height 13
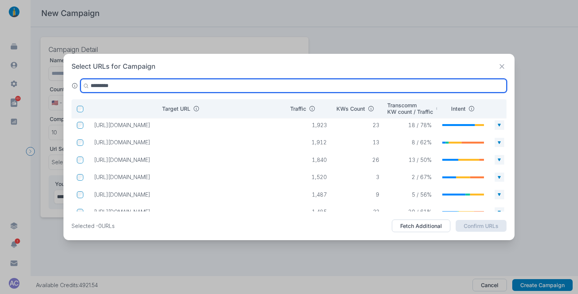
scroll to position [0, 0]
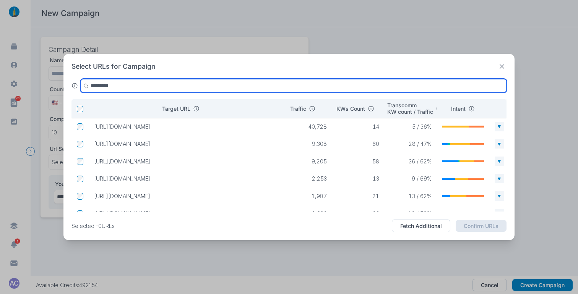
type input "*********"
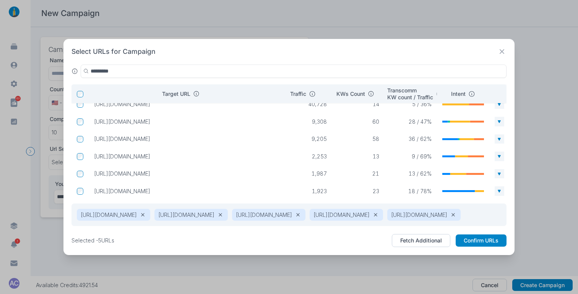
scroll to position [6, 0]
click at [473, 244] on button "Confirm URLs" at bounding box center [481, 241] width 51 height 12
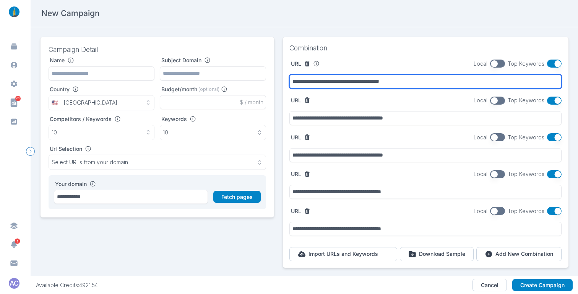
drag, startPoint x: 407, startPoint y: 82, endPoint x: 258, endPoint y: 82, distance: 148.7
click at [258, 82] on div "**********" at bounding box center [304, 159] width 529 height 245
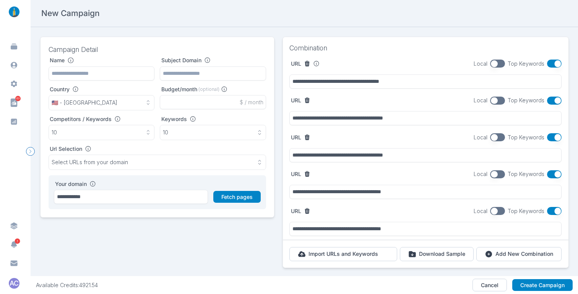
click at [494, 62] on button "button" at bounding box center [497, 64] width 15 height 8
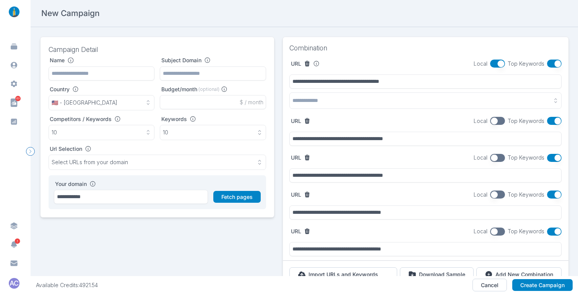
click at [370, 102] on button "button" at bounding box center [425, 101] width 272 height 16
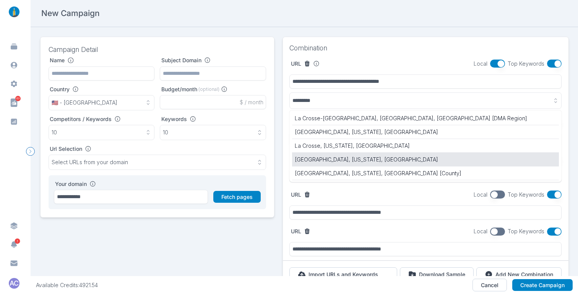
click at [369, 156] on p "[GEOGRAPHIC_DATA], [US_STATE], [GEOGRAPHIC_DATA]" at bounding box center [425, 160] width 261 height 8
type input "**********"
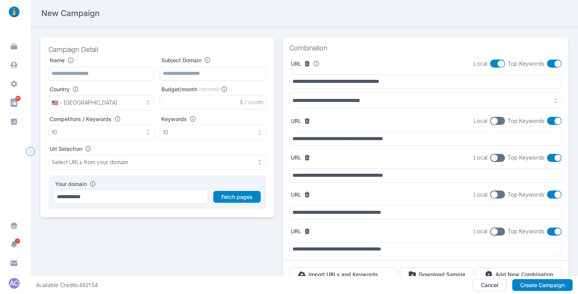
click at [493, 120] on button "button" at bounding box center [497, 121] width 15 height 8
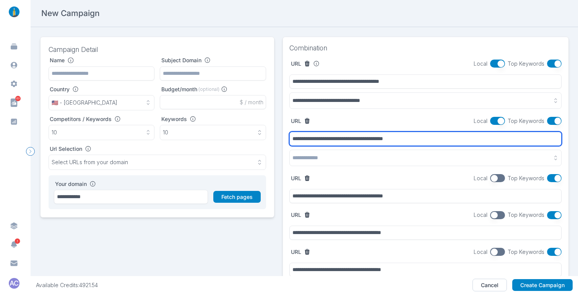
click at [417, 143] on input "**********" at bounding box center [425, 139] width 272 height 14
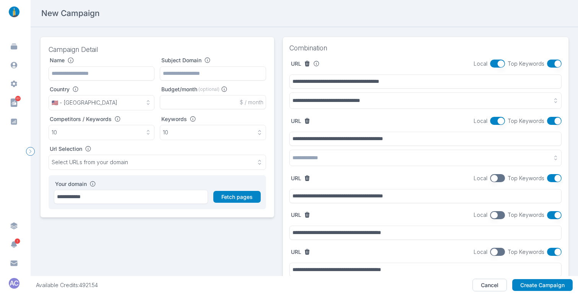
click at [414, 159] on button "button" at bounding box center [425, 158] width 272 height 16
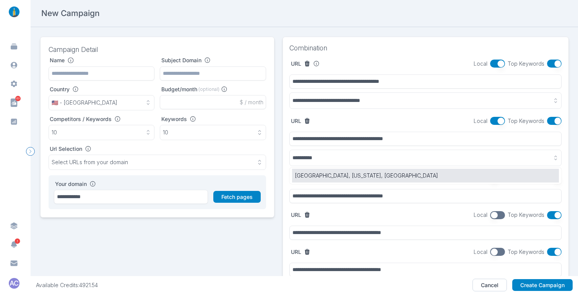
click at [311, 174] on p "[GEOGRAPHIC_DATA], [US_STATE], [GEOGRAPHIC_DATA]" at bounding box center [425, 176] width 261 height 8
type input "**********"
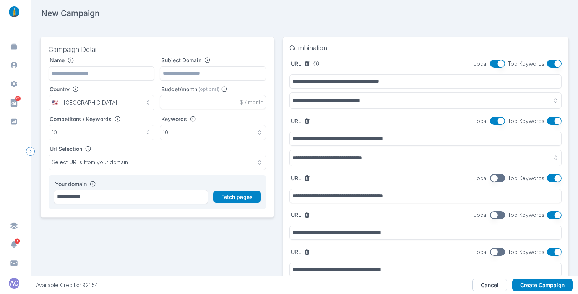
click at [491, 179] on button "button" at bounding box center [497, 178] width 15 height 8
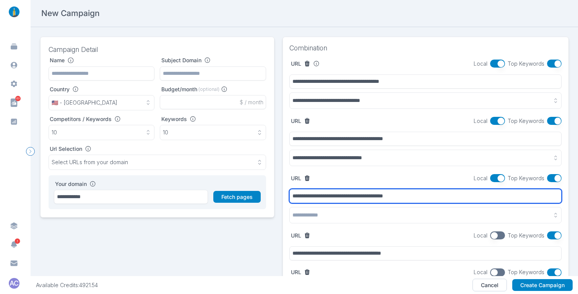
click at [428, 194] on input "**********" at bounding box center [425, 196] width 272 height 14
drag, startPoint x: 428, startPoint y: 194, endPoint x: 430, endPoint y: 189, distance: 5.5
click at [428, 194] on input "**********" at bounding box center [425, 196] width 272 height 14
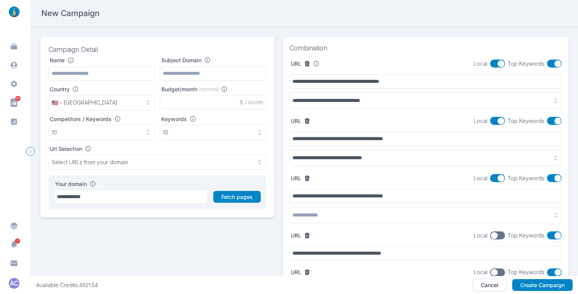
click at [351, 216] on button "button" at bounding box center [425, 215] width 272 height 16
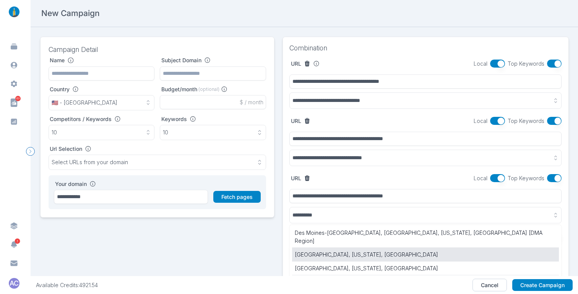
click at [346, 251] on p "[GEOGRAPHIC_DATA], [US_STATE], [GEOGRAPHIC_DATA]" at bounding box center [425, 255] width 261 height 8
type input "**********"
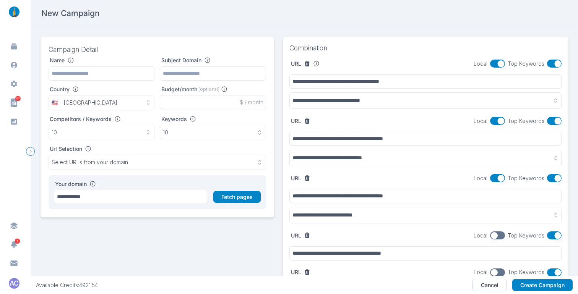
scroll to position [82, 0]
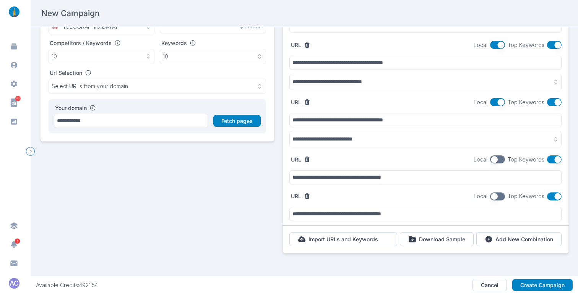
click at [497, 156] on button "button" at bounding box center [497, 160] width 15 height 8
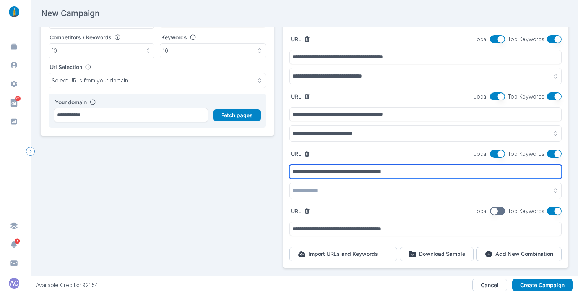
click at [375, 171] on input "**********" at bounding box center [425, 172] width 272 height 14
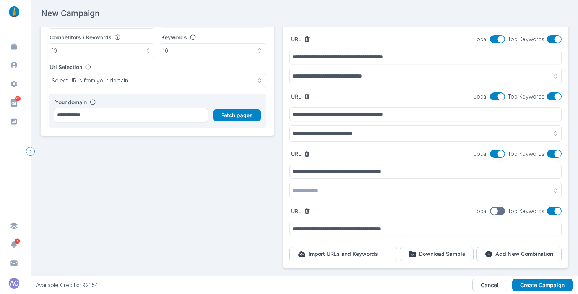
click at [336, 192] on button "button" at bounding box center [425, 191] width 272 height 16
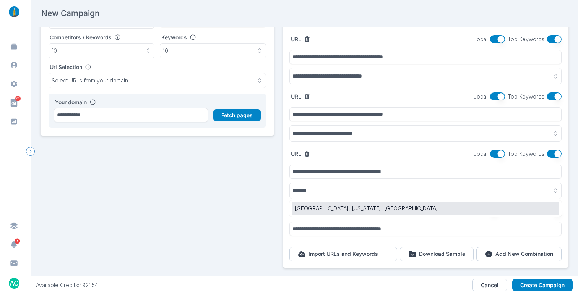
click at [329, 210] on p "[GEOGRAPHIC_DATA], [US_STATE], [GEOGRAPHIC_DATA]" at bounding box center [425, 209] width 261 height 8
type input "**********"
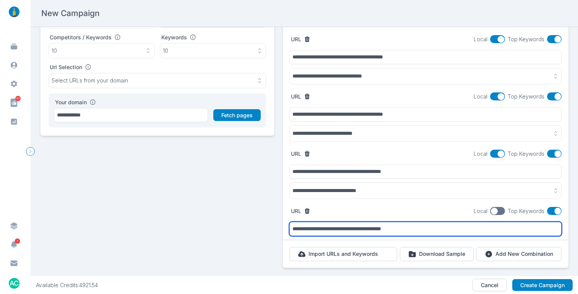
click at [399, 228] on input "**********" at bounding box center [425, 229] width 272 height 14
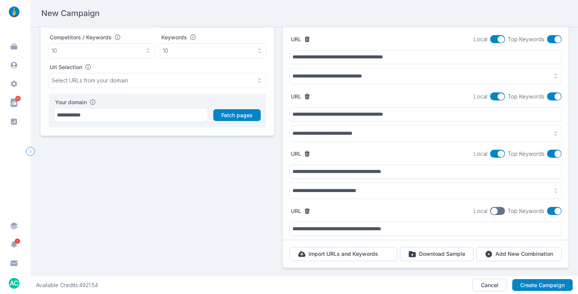
click at [494, 208] on button "button" at bounding box center [497, 211] width 15 height 8
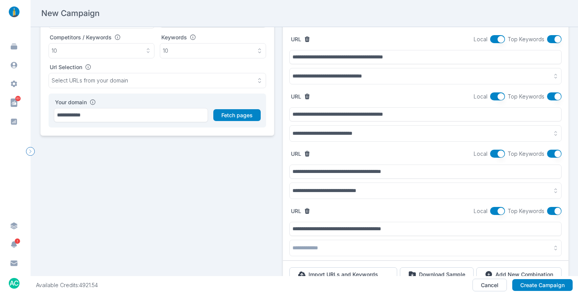
click at [340, 244] on button "button" at bounding box center [425, 248] width 272 height 16
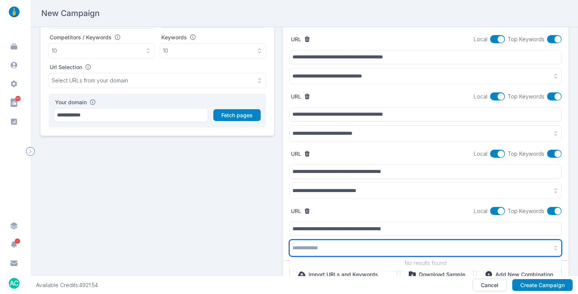
paste input "********"
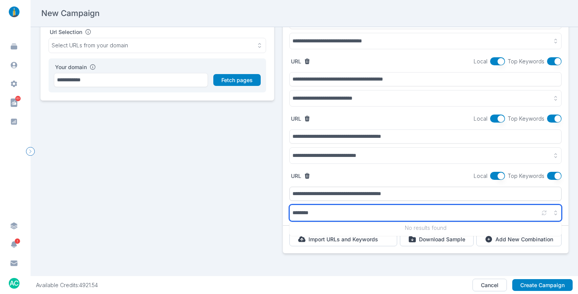
scroll to position [123, 0]
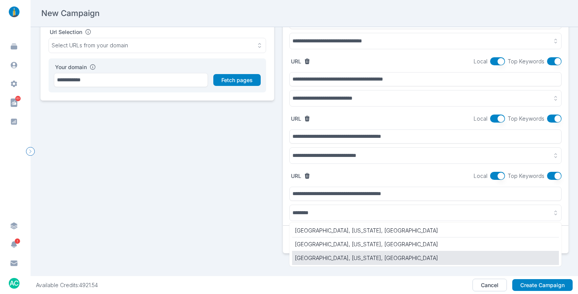
click at [325, 254] on p "[GEOGRAPHIC_DATA], [US_STATE], [GEOGRAPHIC_DATA]" at bounding box center [425, 258] width 261 height 8
type input "**********"
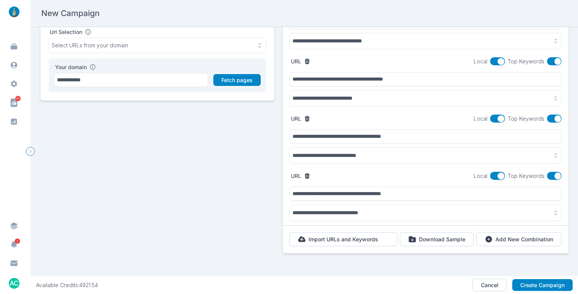
click at [526, 172] on button "button" at bounding box center [554, 176] width 15 height 8
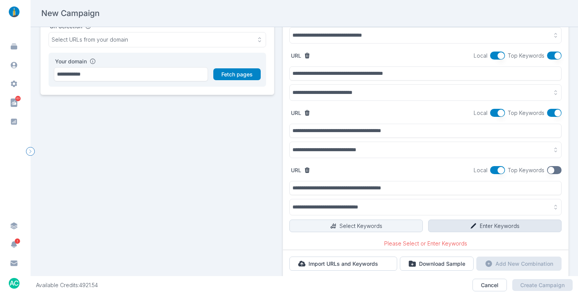
click at [483, 229] on button "Enter Keywords" at bounding box center [494, 226] width 133 height 13
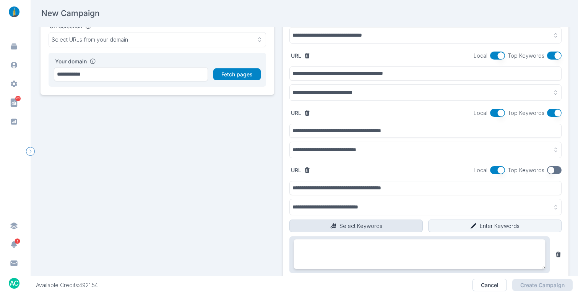
click at [365, 222] on button "Select Keywords" at bounding box center [355, 226] width 133 height 13
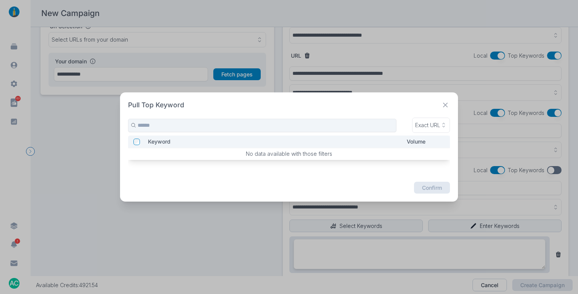
click at [445, 106] on icon at bounding box center [446, 106] width 10 height 10
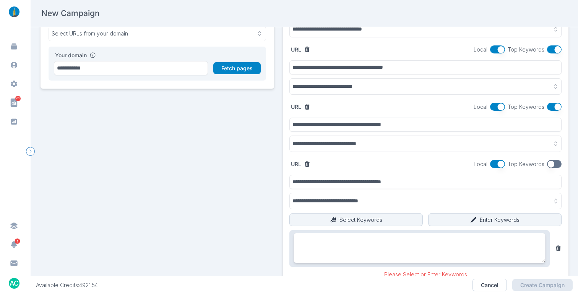
scroll to position [190, 0]
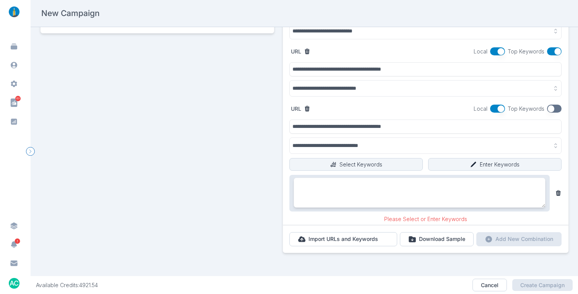
click at [526, 105] on button "button" at bounding box center [554, 109] width 15 height 8
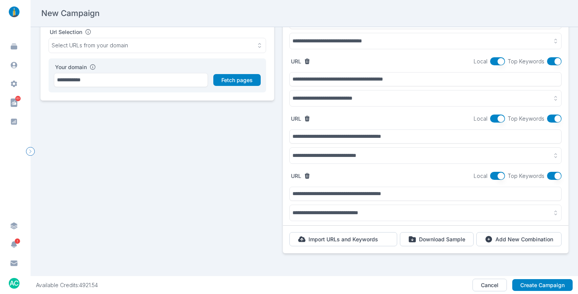
scroll to position [0, 0]
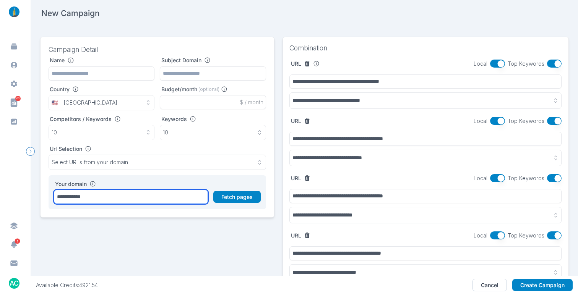
drag, startPoint x: 6, startPoint y: 192, endPoint x: 1, endPoint y: 192, distance: 5.4
click at [0, 192] on main "**********" at bounding box center [289, 147] width 578 height 294
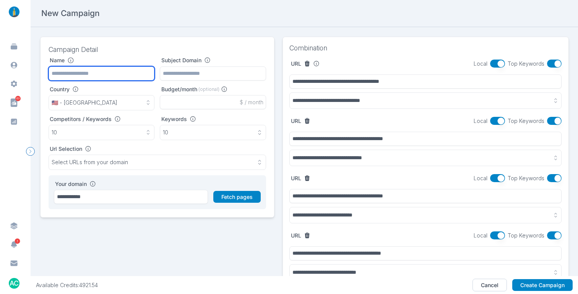
scroll to position [0, 0]
click at [80, 71] on input "text" at bounding box center [102, 73] width 106 height 14
paste input "**********"
type input "**********"
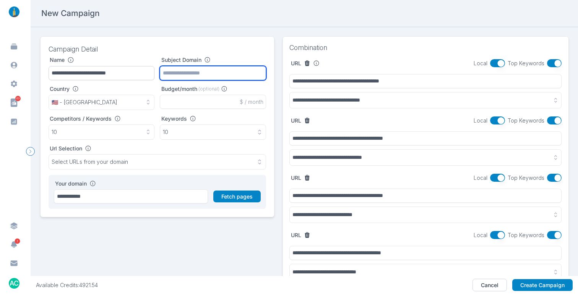
paste input "**********"
type input "**********"
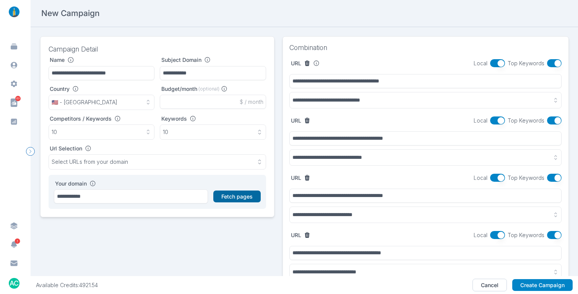
click at [221, 198] on button "Fetch pages" at bounding box center [236, 197] width 47 height 12
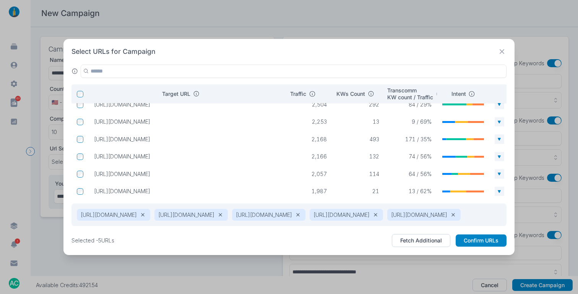
scroll to position [205, 0]
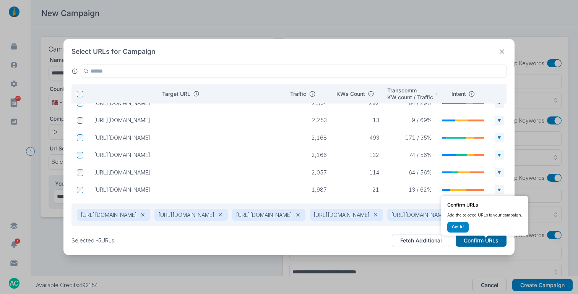
drag, startPoint x: 490, startPoint y: 247, endPoint x: 485, endPoint y: 240, distance: 8.4
click at [490, 247] on button "Confirm URLs" at bounding box center [481, 241] width 51 height 12
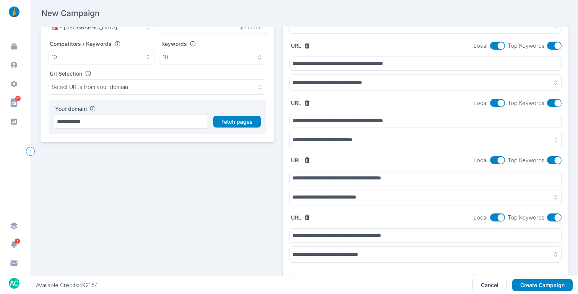
scroll to position [123, 0]
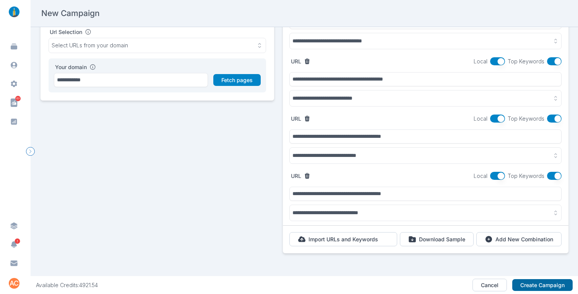
click at [526, 284] on button "Create Campaign" at bounding box center [542, 285] width 60 height 12
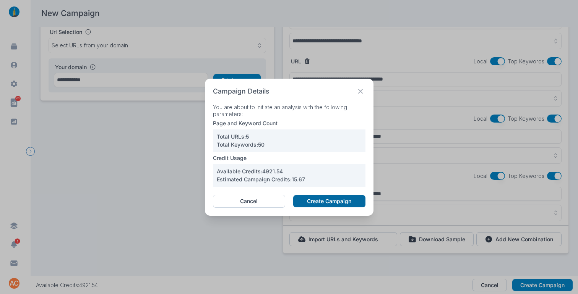
click at [319, 203] on button "Create Campaign" at bounding box center [329, 201] width 72 height 12
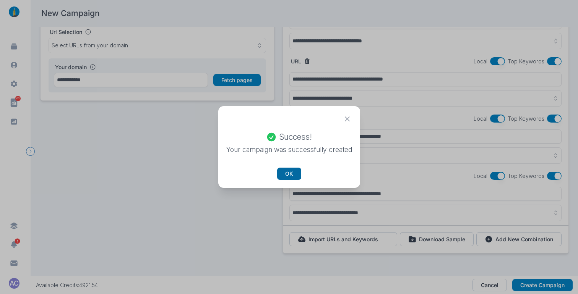
click at [288, 173] on button "OK" at bounding box center [289, 174] width 24 height 12
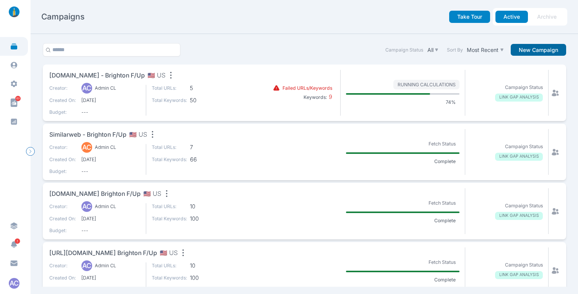
click at [526, 48] on button "New Campaign" at bounding box center [538, 50] width 55 height 12
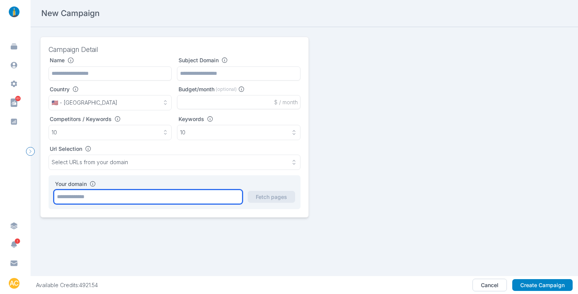
click at [114, 197] on input "text" at bounding box center [148, 197] width 188 height 14
paste input "**********"
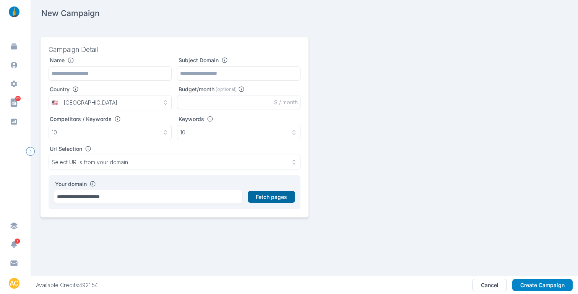
click at [268, 195] on button "Fetch pages" at bounding box center [271, 197] width 47 height 12
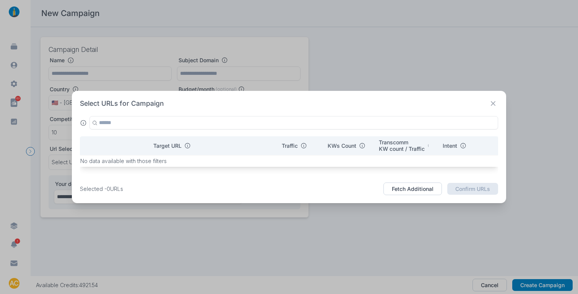
click at [492, 106] on icon at bounding box center [494, 104] width 10 height 10
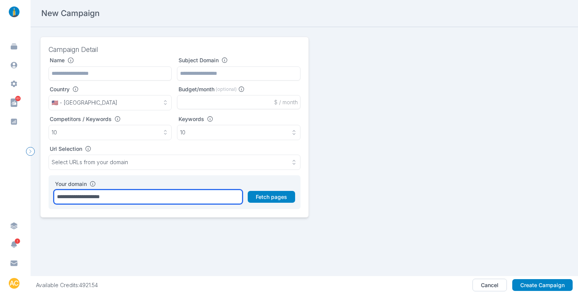
click at [130, 200] on input "**********" at bounding box center [148, 197] width 188 height 14
type input "**********"
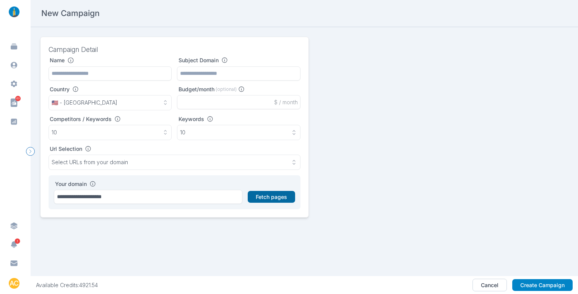
click at [275, 200] on button "Fetch pages" at bounding box center [271, 197] width 47 height 12
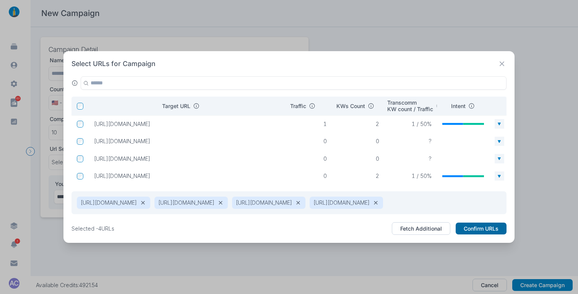
click at [501, 235] on button "Confirm URLs" at bounding box center [481, 229] width 51 height 12
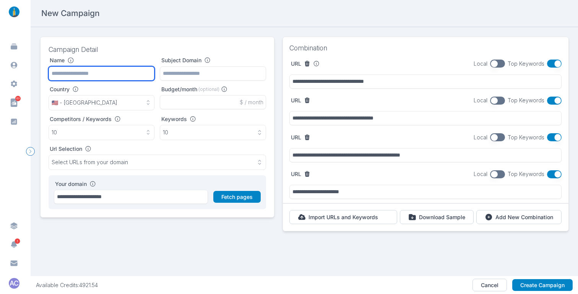
click at [71, 70] on input "text" at bounding box center [102, 74] width 106 height 14
paste input "**********"
click at [93, 76] on input "**********" at bounding box center [102, 74] width 106 height 14
type input "**********"
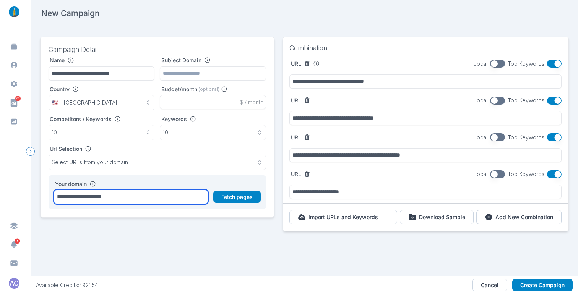
drag, startPoint x: 123, startPoint y: 196, endPoint x: 78, endPoint y: 197, distance: 44.7
click at [78, 197] on input "**********" at bounding box center [131, 197] width 154 height 14
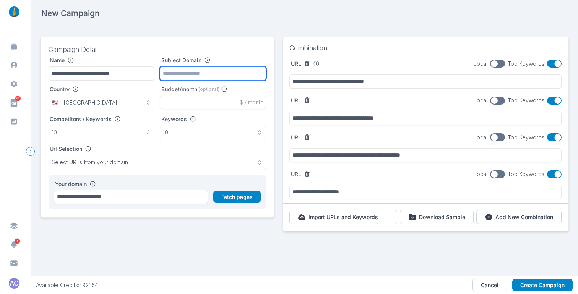
click at [186, 73] on input "text" at bounding box center [213, 74] width 106 height 14
paste input "**********"
type input "**********"
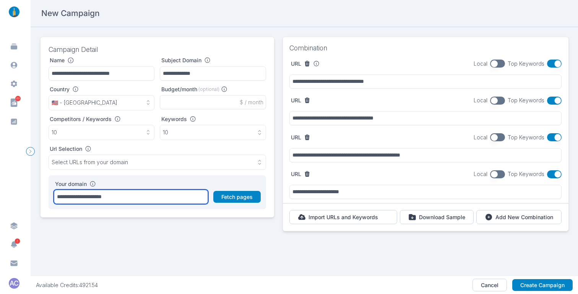
drag, startPoint x: 78, startPoint y: 200, endPoint x: 23, endPoint y: 194, distance: 56.1
click at [23, 194] on main "**********" at bounding box center [289, 147] width 578 height 294
type input "**********"
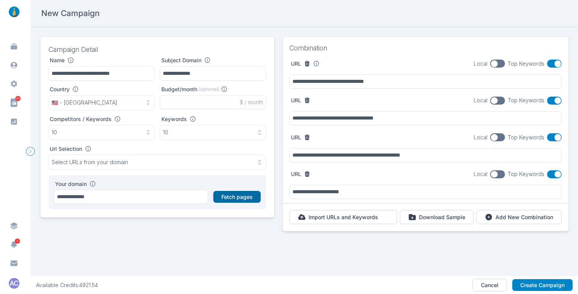
click at [222, 194] on button "Fetch pages" at bounding box center [236, 197] width 47 height 12
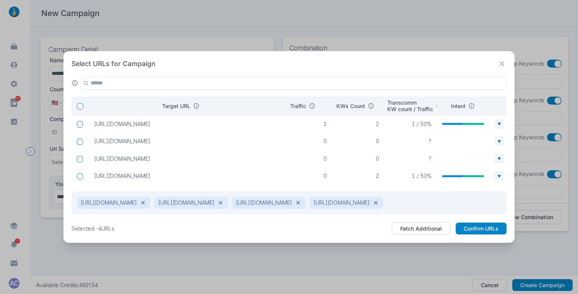
click at [505, 59] on icon at bounding box center [502, 64] width 10 height 10
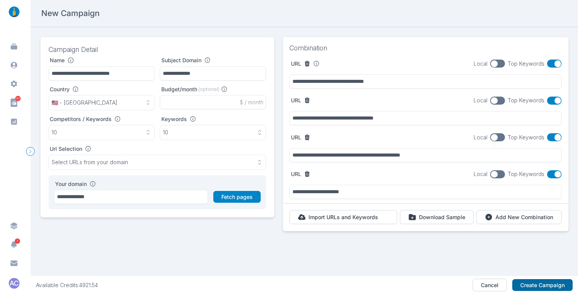
click at [526, 289] on button "Create Campaign" at bounding box center [542, 285] width 60 height 12
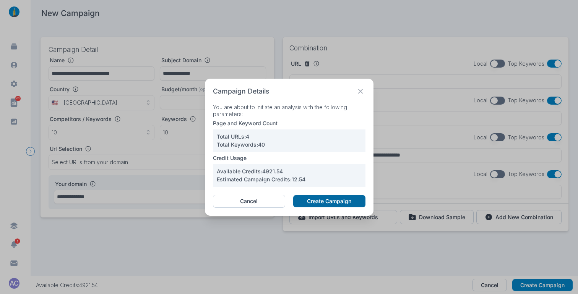
click at [323, 199] on button "Create Campaign" at bounding box center [329, 201] width 72 height 12
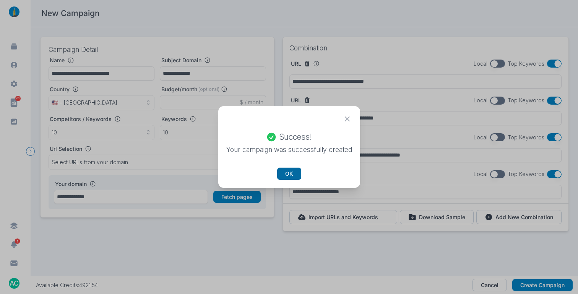
click at [295, 172] on button "OK" at bounding box center [289, 174] width 24 height 12
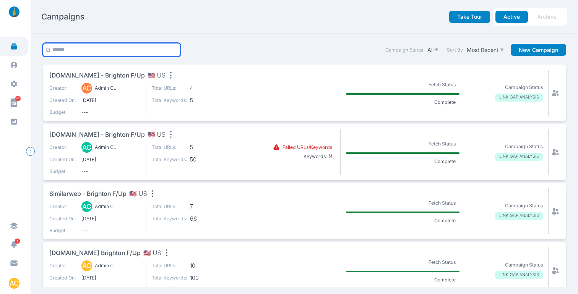
click at [127, 52] on input "text" at bounding box center [112, 49] width 138 height 13
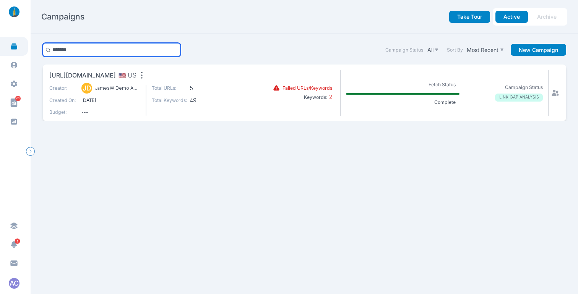
type input "*******"
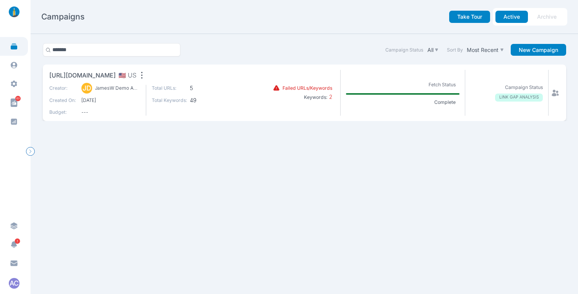
click at [99, 78] on span "[URL][DOMAIN_NAME]" at bounding box center [82, 76] width 67 height 10
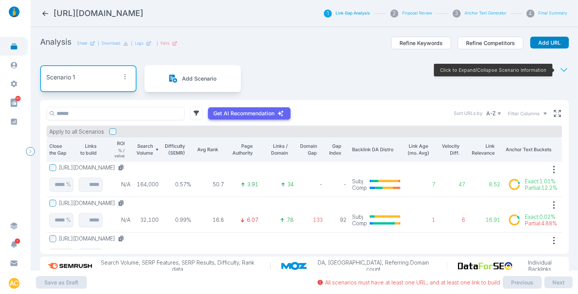
click at [44, 13] on icon at bounding box center [45, 14] width 8 height 8
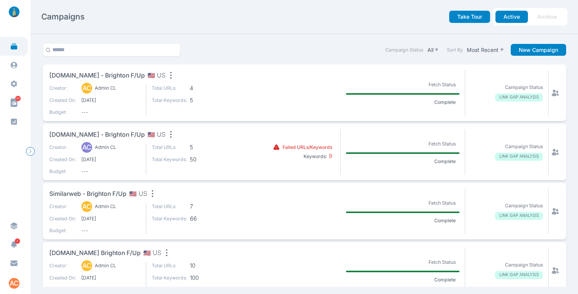
click at [117, 132] on span "[DOMAIN_NAME] - brighton f/up" at bounding box center [97, 135] width 96 height 10
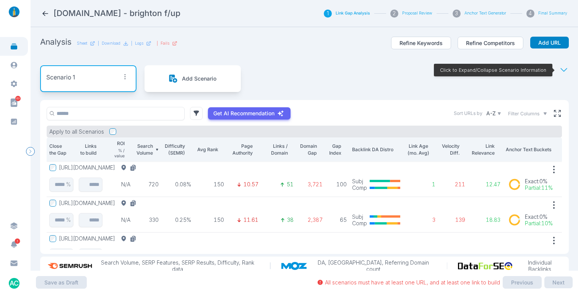
click at [139, 164] on button "[URL][DOMAIN_NAME]" at bounding box center [99, 167] width 80 height 7
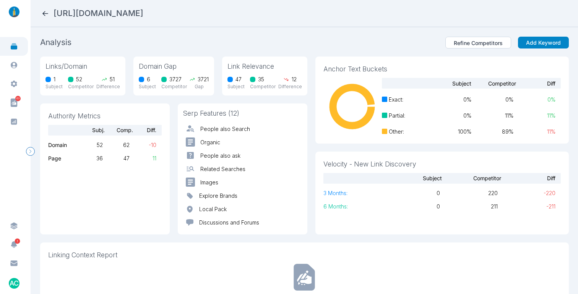
click at [44, 11] on icon at bounding box center [45, 13] width 6 height 5
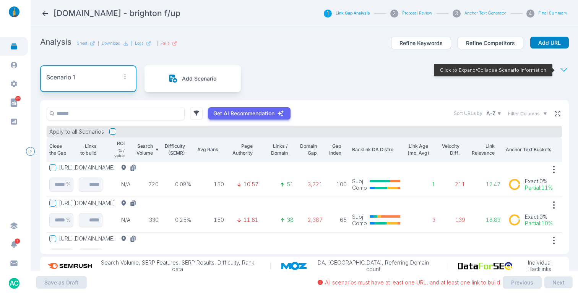
click at [526, 115] on icon at bounding box center [557, 113] width 5 height 5
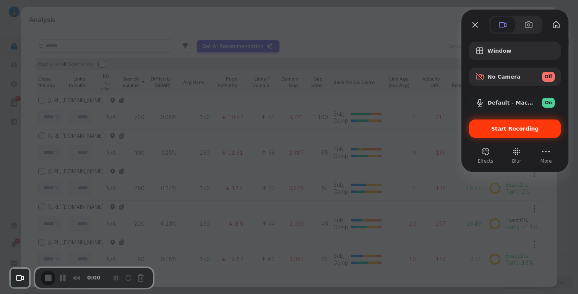
click at [498, 123] on div "Start Recording" at bounding box center [515, 129] width 92 height 18
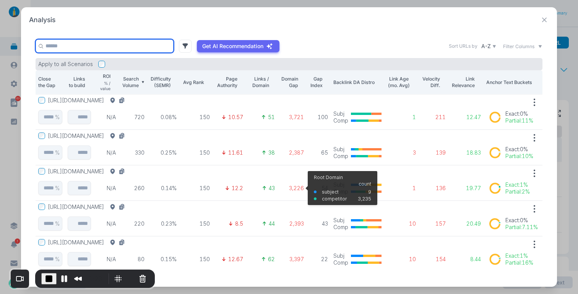
scroll to position [3, 0]
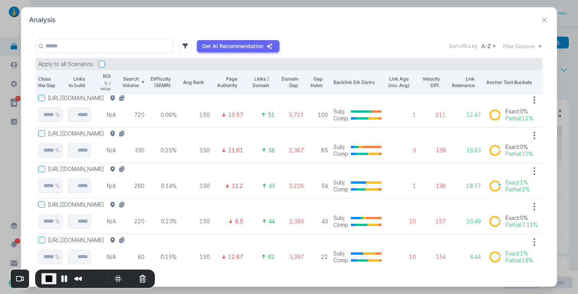
click at [128, 169] on button "[URL][DOMAIN_NAME]" at bounding box center [88, 169] width 80 height 7
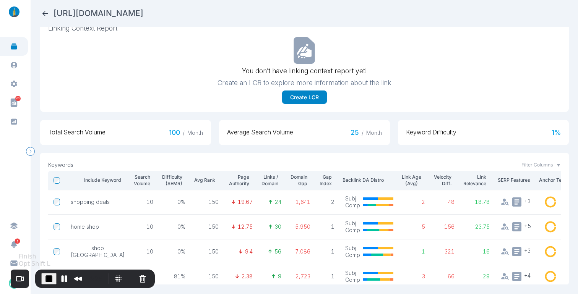
click at [46, 274] on span "End Recording" at bounding box center [48, 278] width 9 height 9
